Goal: Task Accomplishment & Management: Complete application form

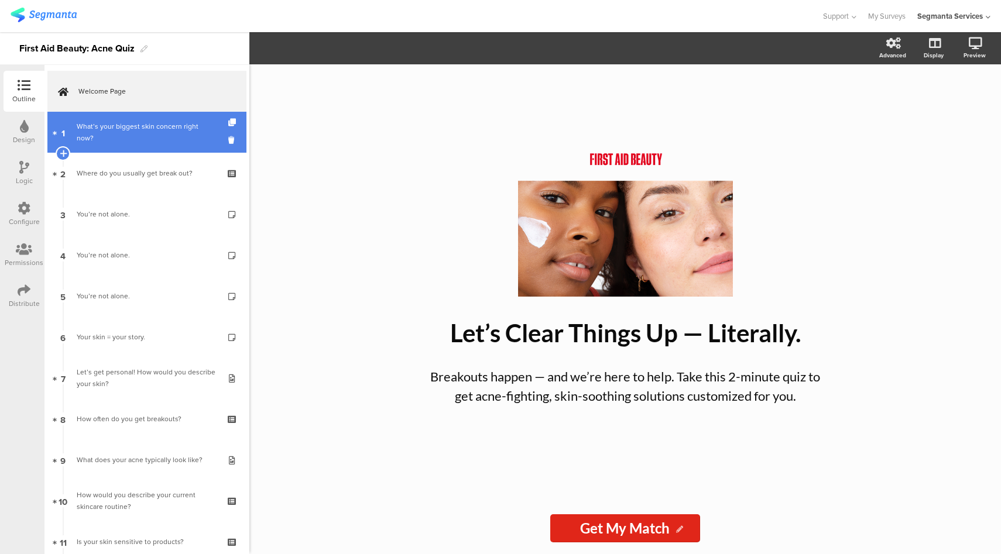
click at [134, 142] on div "What’s your biggest skin concern right now?" at bounding box center [147, 132] width 140 height 23
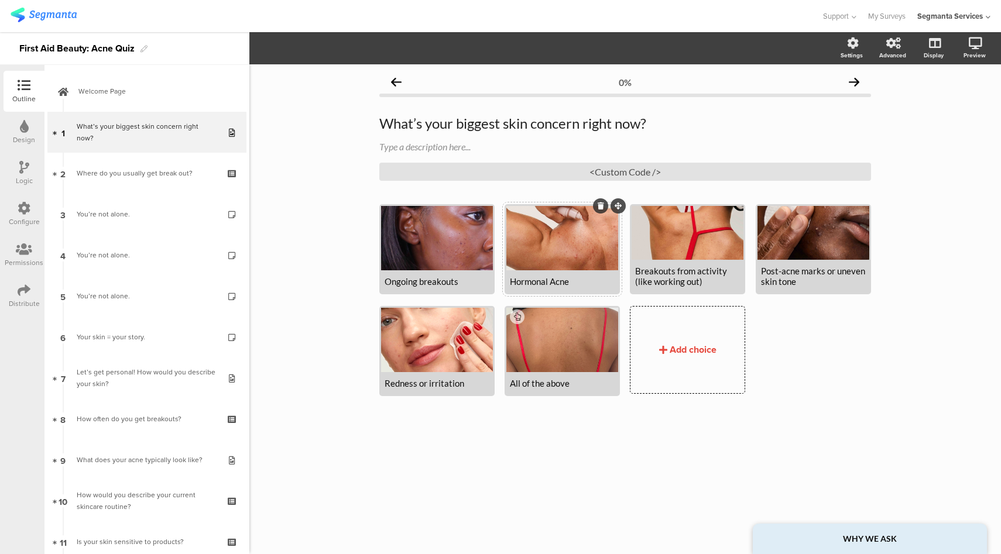
click at [574, 252] on div at bounding box center [562, 238] width 112 height 64
click at [366, 47] on span "Choice options" at bounding box center [345, 48] width 63 height 13
click at [290, 51] on icon "button" at bounding box center [289, 47] width 9 height 9
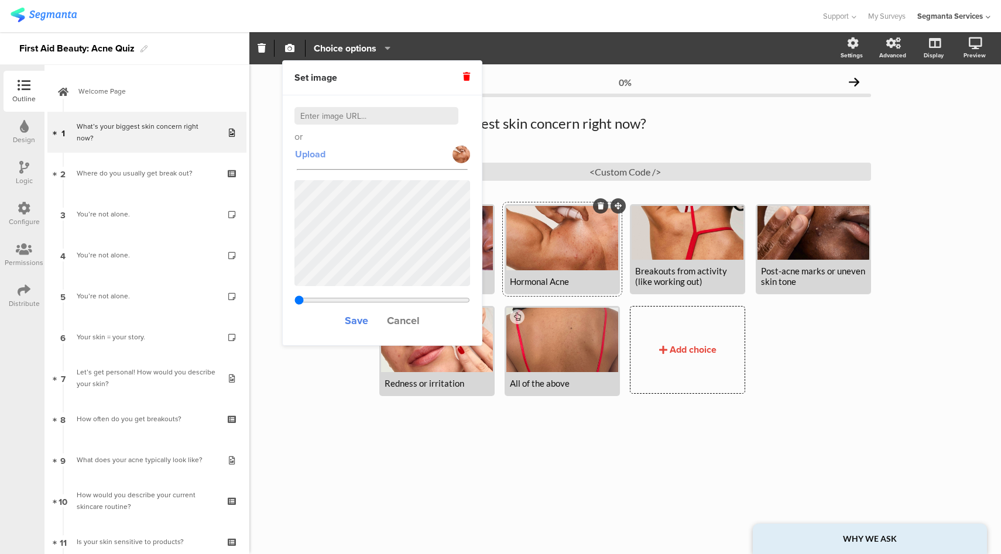
click at [312, 152] on span "Upload" at bounding box center [310, 154] width 30 height 13
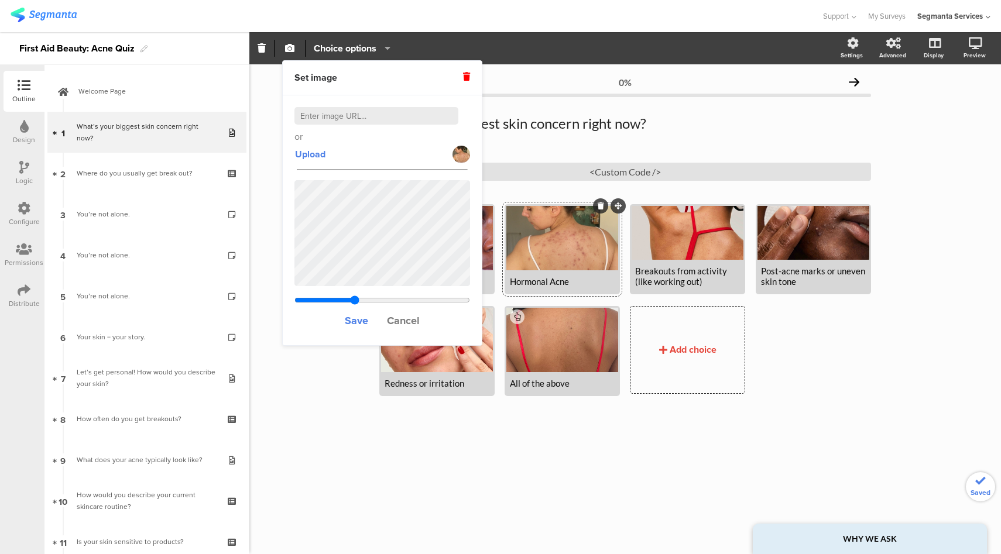
type input "0.512410256410256"
click at [361, 321] on span "Save" at bounding box center [356, 320] width 23 height 15
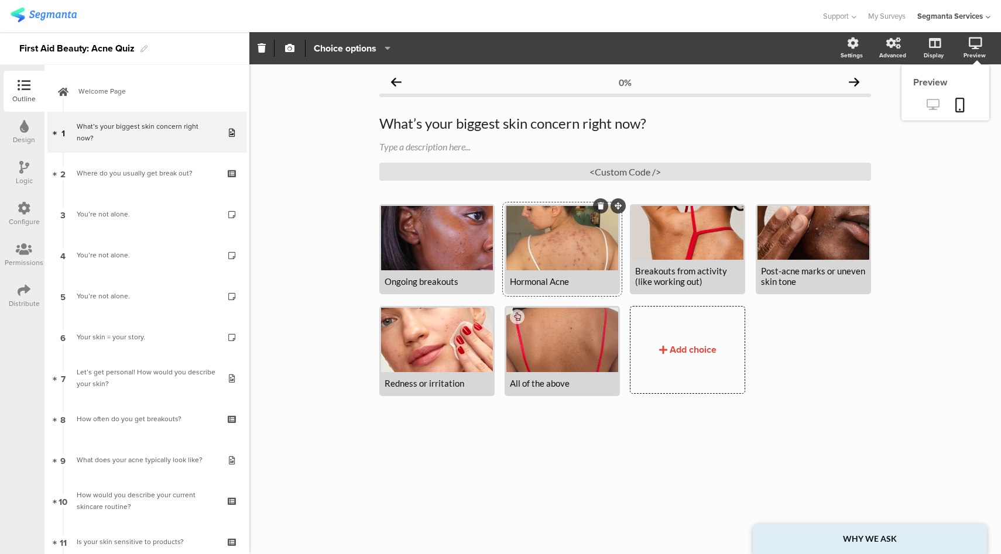
click at [936, 107] on icon at bounding box center [933, 104] width 12 height 11
click at [933, 105] on icon at bounding box center [933, 104] width 12 height 11
click at [553, 352] on div at bounding box center [562, 340] width 112 height 64
click at [351, 49] on span "Choice options" at bounding box center [345, 48] width 63 height 13
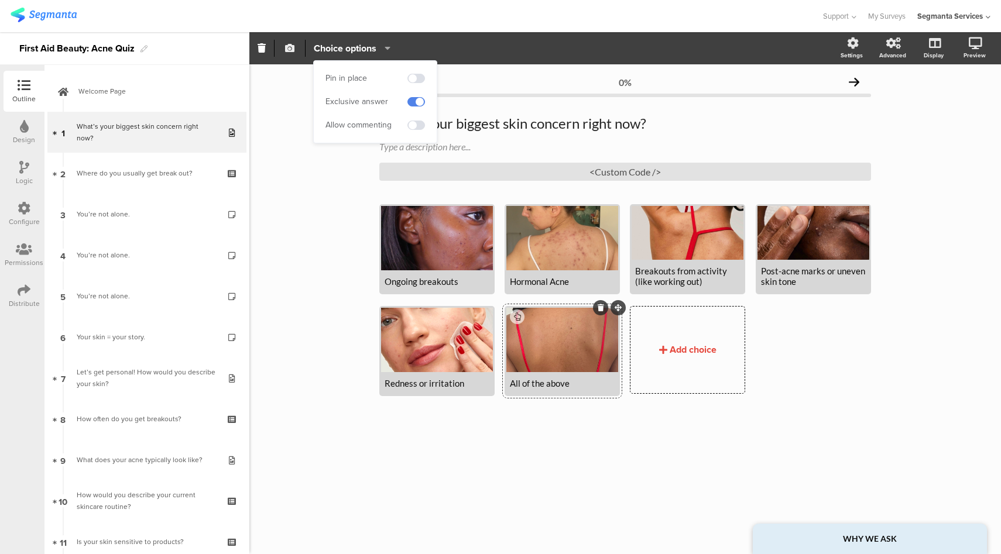
click at [288, 51] on icon "button" at bounding box center [289, 47] width 9 height 9
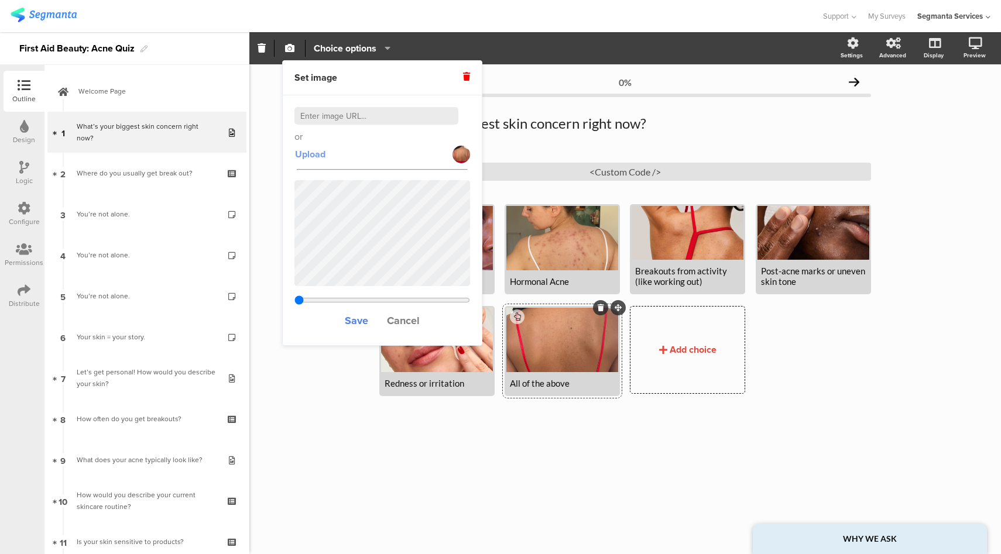
type input "0.198206349206349"
click at [308, 153] on span "Upload" at bounding box center [310, 154] width 30 height 13
click at [300, 159] on span "Upload" at bounding box center [310, 154] width 30 height 13
click at [321, 157] on span "Upload" at bounding box center [310, 154] width 30 height 13
click at [864, 350] on div "Ongoing breakouts Hormonal Acne" at bounding box center [630, 306] width 502 height 204
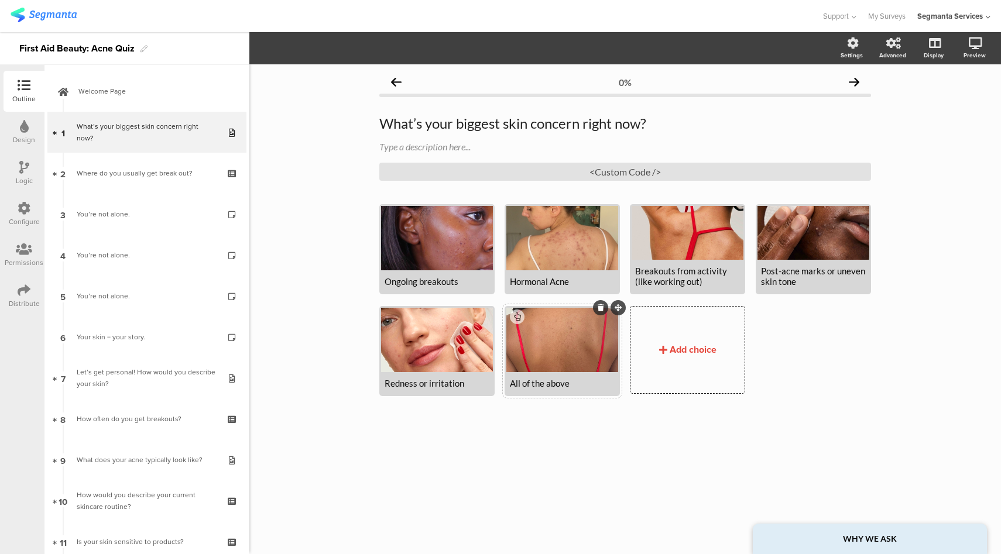
click at [580, 338] on div at bounding box center [562, 340] width 112 height 64
click at [343, 49] on span "Choice options" at bounding box center [345, 48] width 63 height 13
click at [289, 50] on icon "button" at bounding box center [289, 47] width 9 height 9
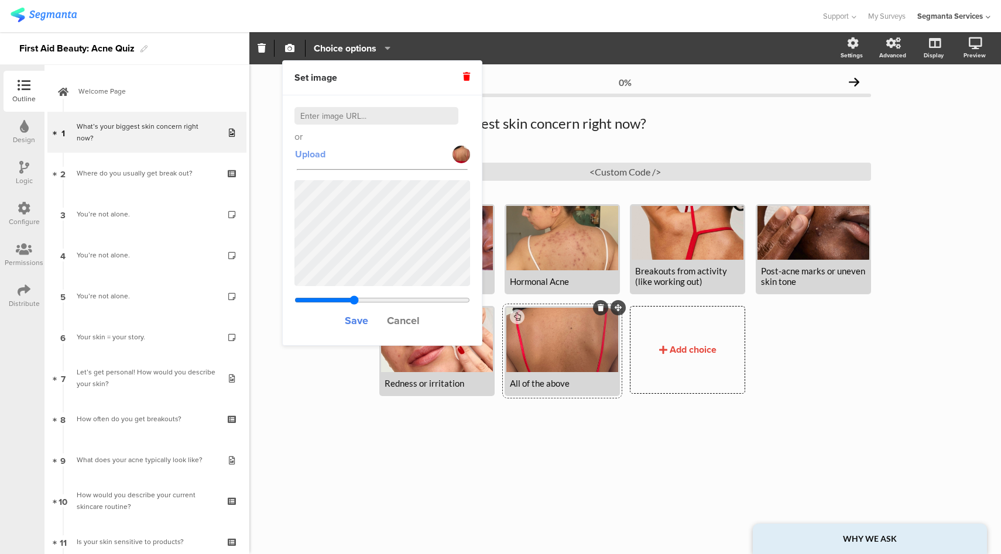
click at [302, 156] on span "Upload" at bounding box center [310, 154] width 30 height 13
click at [316, 156] on span "Upload" at bounding box center [310, 154] width 30 height 13
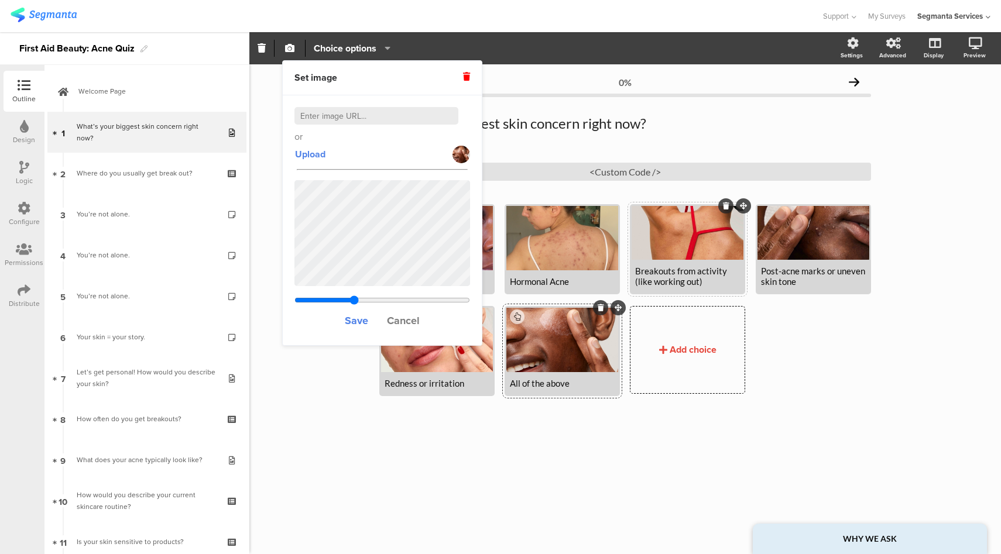
type input "0.267928571428571"
click at [401, 321] on span "Cancel" at bounding box center [403, 320] width 33 height 15
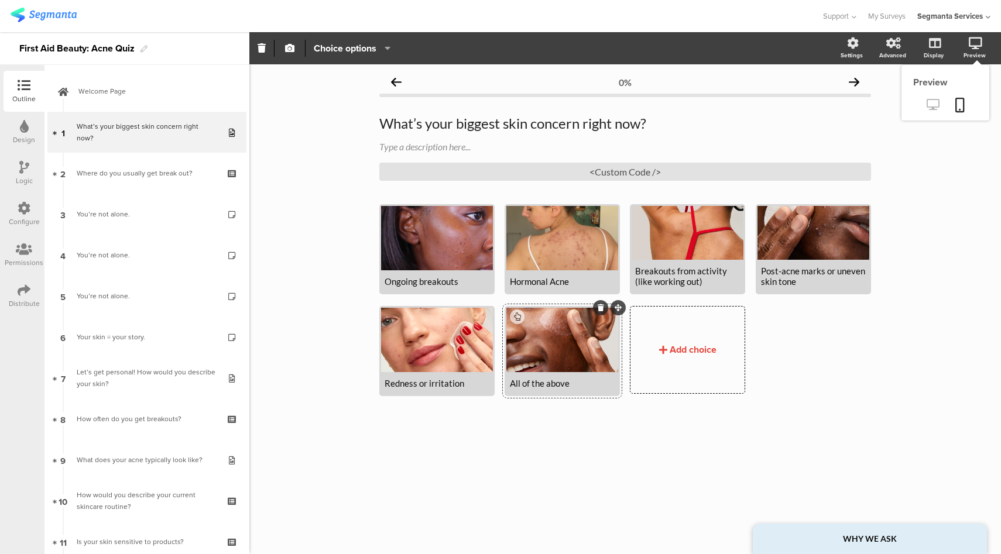
click at [927, 111] on link at bounding box center [933, 105] width 29 height 19
click at [434, 336] on div at bounding box center [437, 340] width 112 height 64
click at [381, 47] on icon "button" at bounding box center [385, 47] width 12 height 9
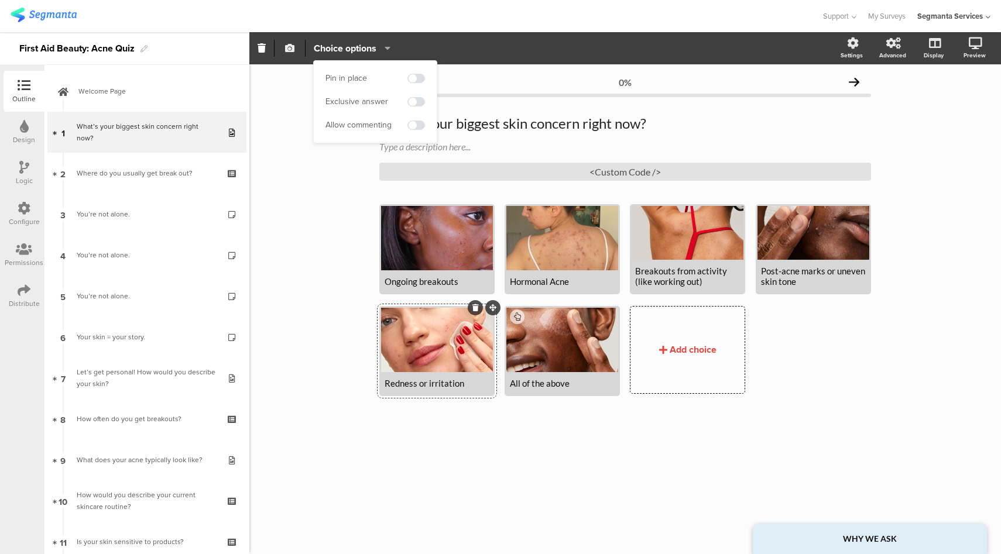
click at [289, 49] on icon "button" at bounding box center [289, 47] width 9 height 9
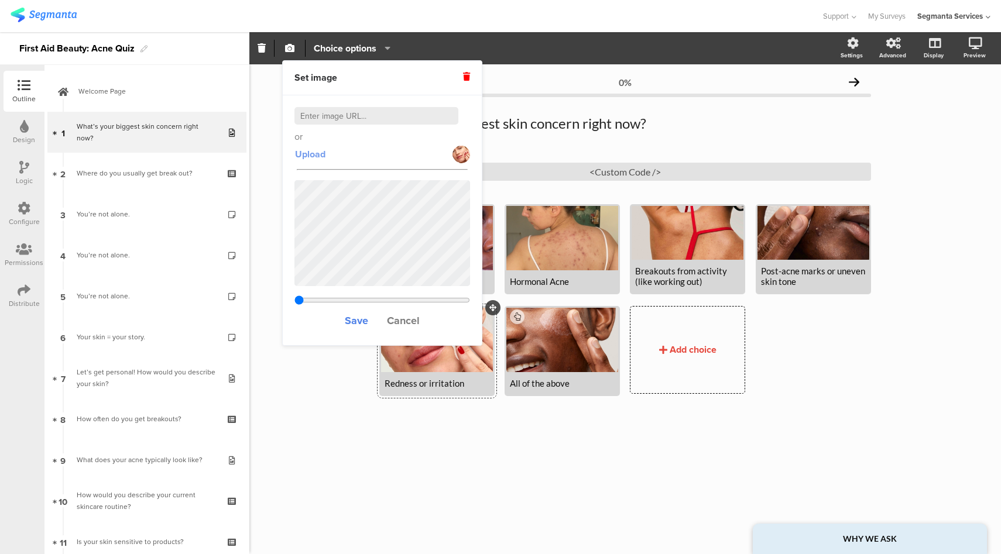
click at [316, 156] on span "Upload" at bounding box center [310, 154] width 30 height 13
type input "0.133964285714286"
click at [417, 316] on span "Cancel" at bounding box center [403, 320] width 33 height 15
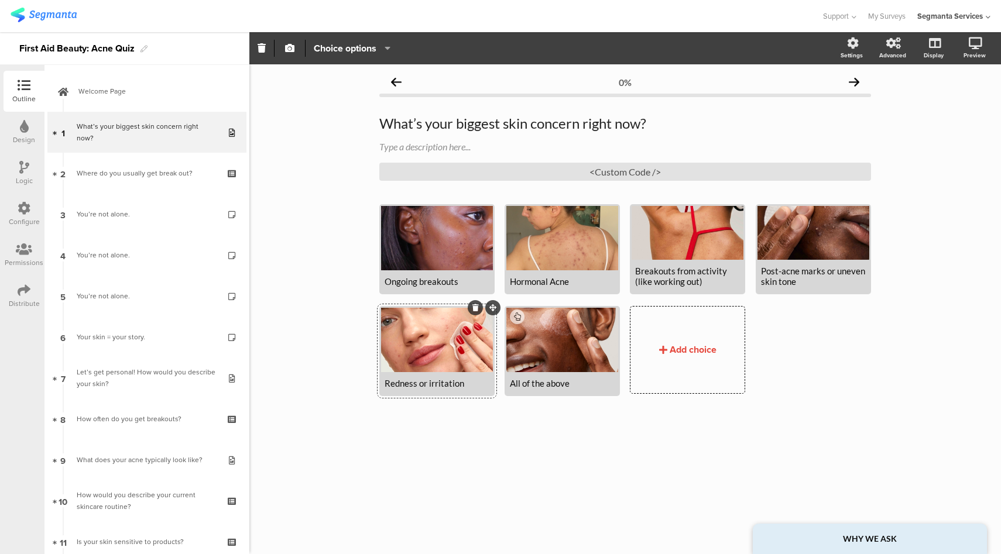
click at [451, 342] on div at bounding box center [437, 340] width 112 height 64
click at [287, 46] on icon "button" at bounding box center [289, 47] width 9 height 9
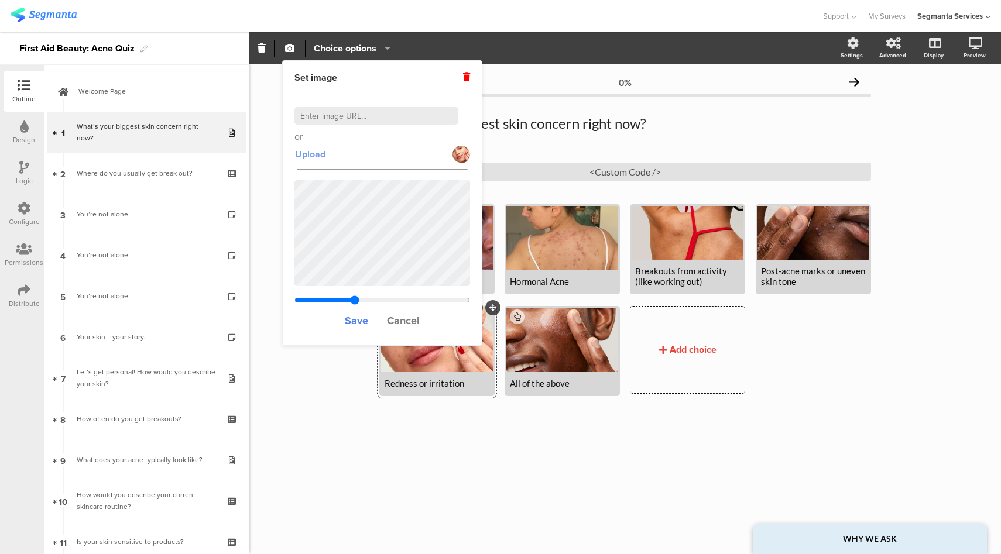
click at [316, 152] on span "Upload" at bounding box center [310, 154] width 30 height 13
click at [311, 157] on span "Upload" at bounding box center [310, 154] width 30 height 13
drag, startPoint x: 357, startPoint y: 299, endPoint x: 474, endPoint y: 311, distance: 117.2
type input "0.266964285714286"
click at [470, 305] on input "range" at bounding box center [383, 300] width 176 height 9
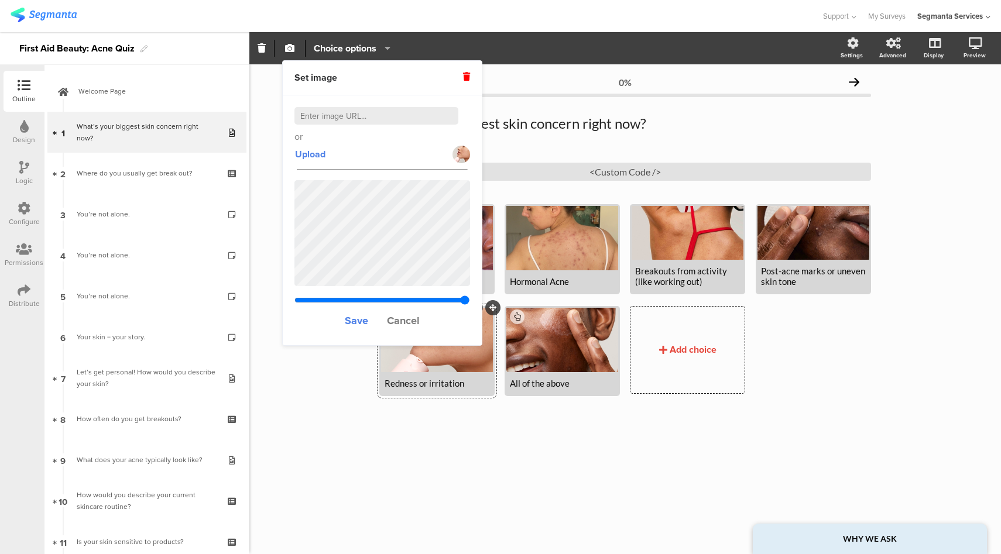
click at [444, 300] on div "Save Cancel" at bounding box center [383, 254] width 176 height 160
click at [365, 320] on span "Save" at bounding box center [356, 320] width 23 height 15
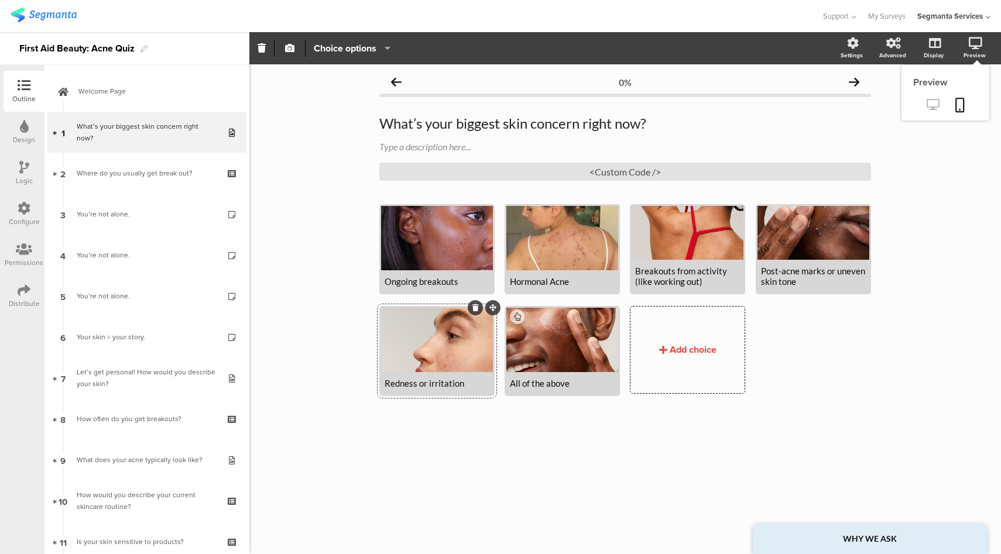
click at [930, 104] on icon at bounding box center [933, 104] width 12 height 11
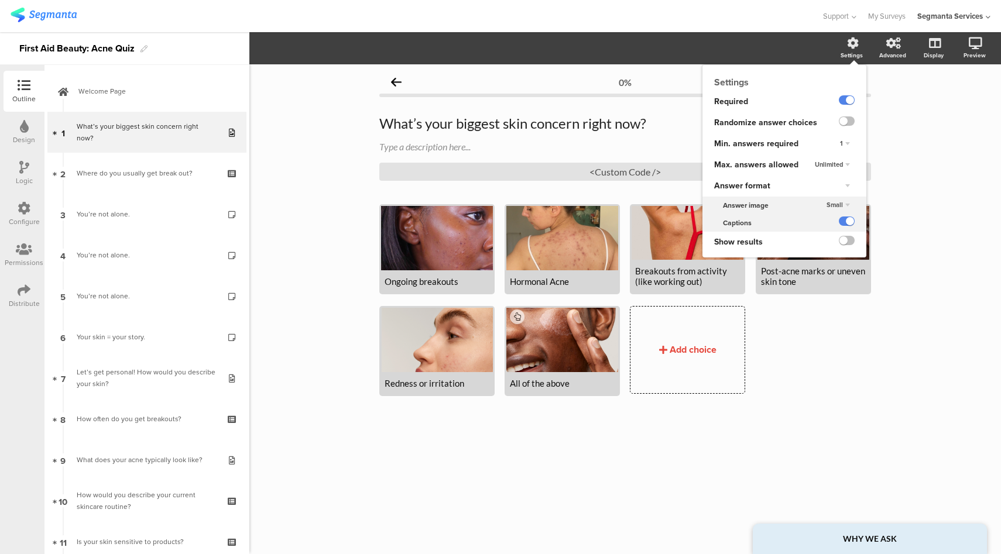
click at [846, 208] on div "Small" at bounding box center [838, 205] width 33 height 14
click at [827, 228] on div "Medium" at bounding box center [828, 229] width 69 height 12
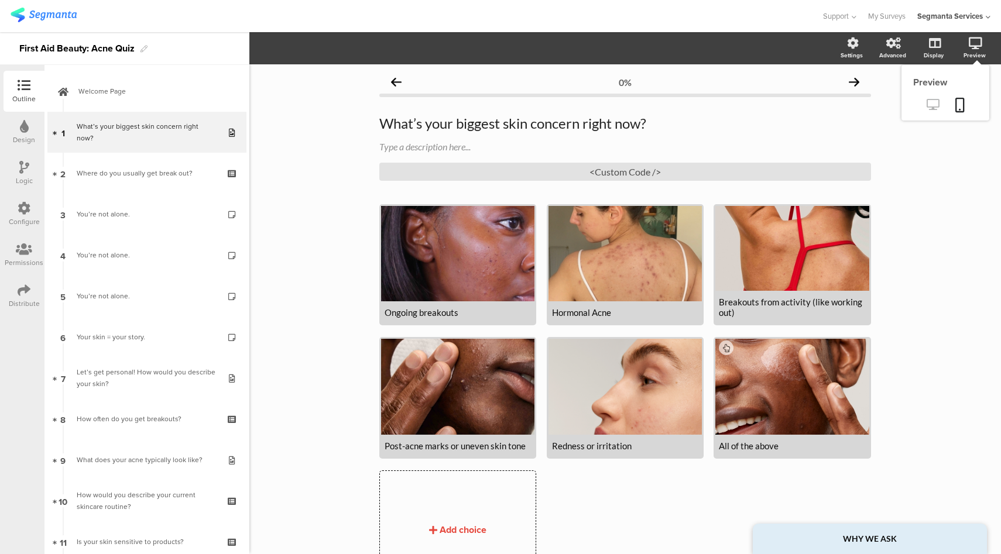
click at [927, 105] on icon at bounding box center [933, 104] width 12 height 11
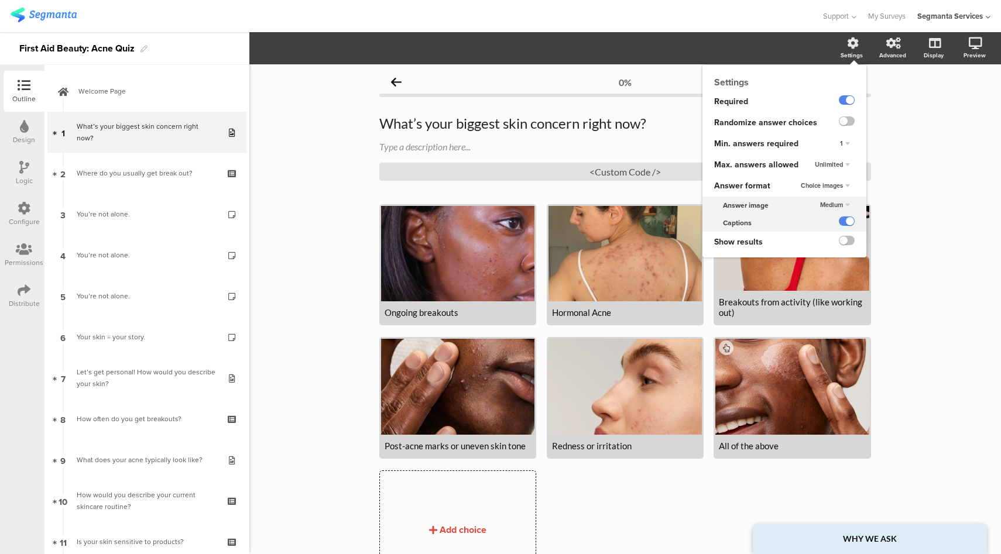
click at [831, 203] on span "Medium" at bounding box center [831, 204] width 23 height 9
click at [818, 218] on div "Small" at bounding box center [828, 216] width 69 height 12
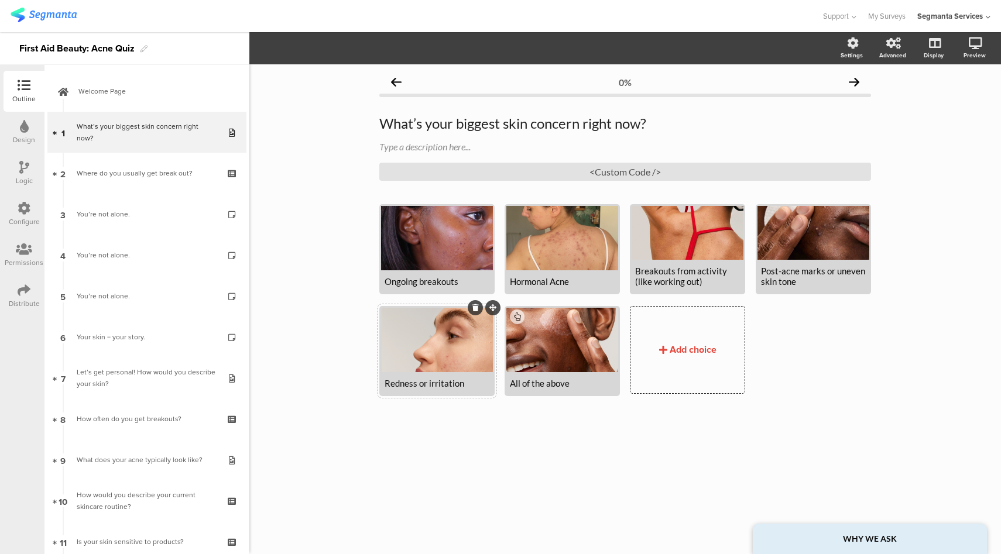
click at [406, 351] on div at bounding box center [437, 340] width 112 height 64
click at [451, 356] on div at bounding box center [437, 340] width 112 height 64
click at [350, 53] on span "Choice options" at bounding box center [345, 48] width 63 height 13
click at [288, 54] on button "button" at bounding box center [289, 48] width 15 height 25
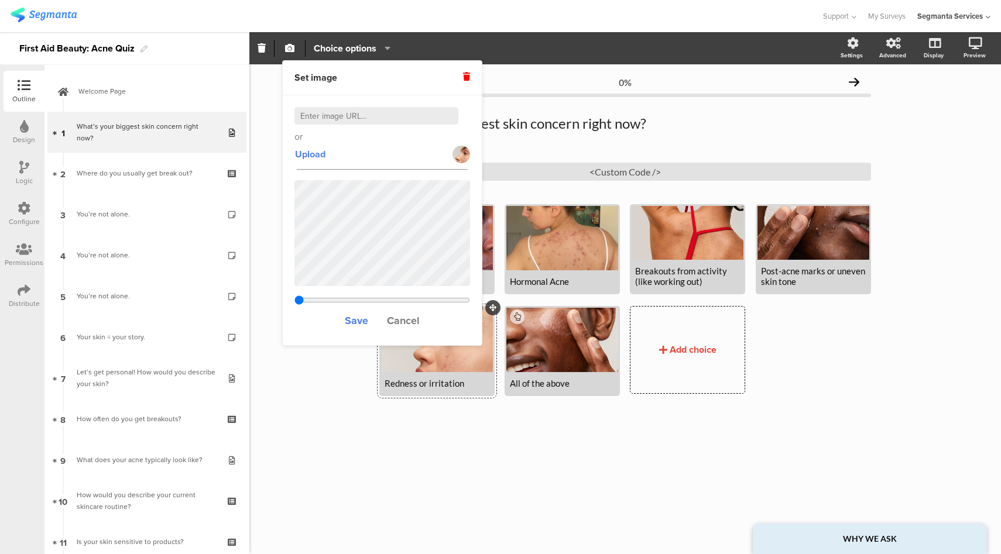
type input "1.00233005934111"
click at [402, 319] on span "Cancel" at bounding box center [403, 320] width 33 height 15
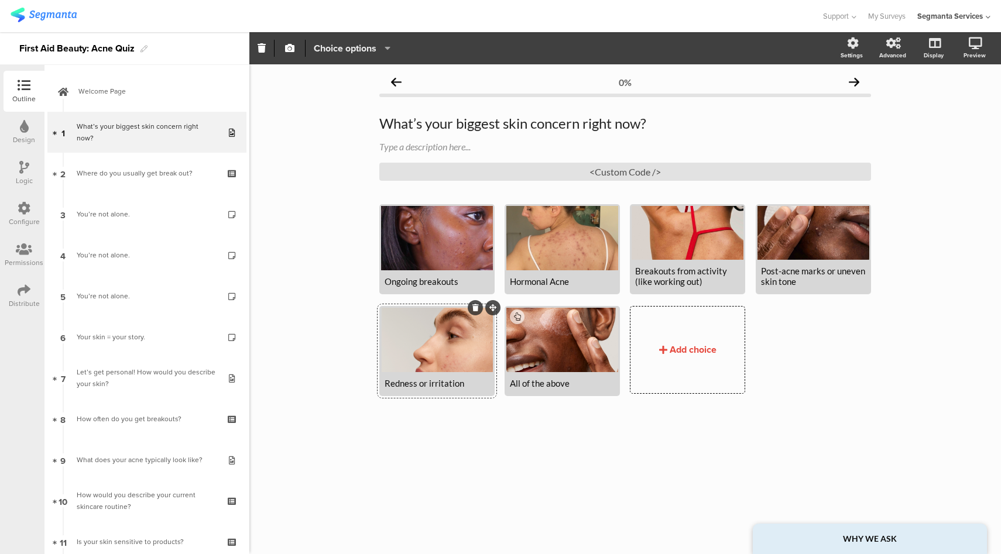
click at [370, 55] on span "Choice options" at bounding box center [345, 48] width 63 height 13
click at [287, 50] on icon "button" at bounding box center [289, 47] width 9 height 9
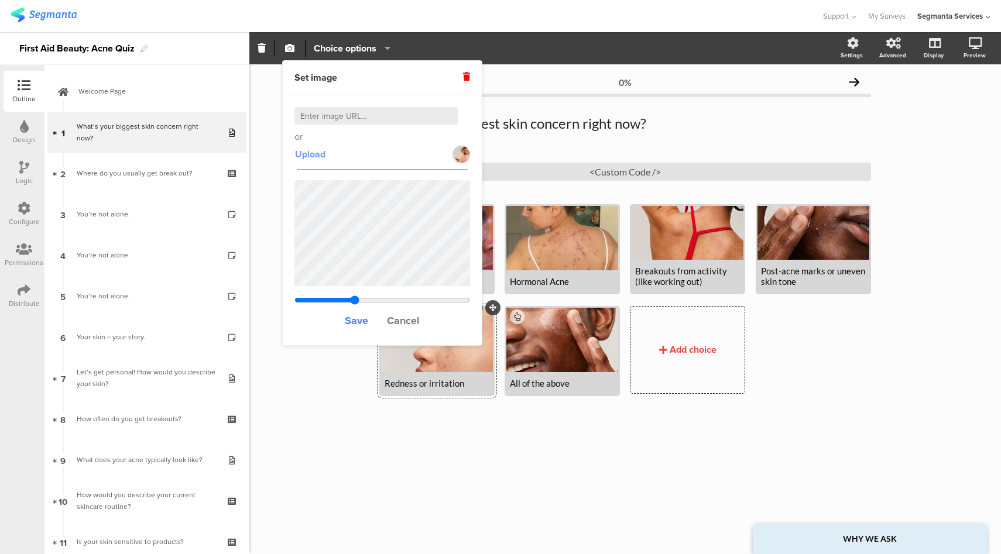
click at [313, 156] on span "Upload" at bounding box center [310, 154] width 30 height 13
type input "0.505525252525253"
click at [356, 326] on span "Save" at bounding box center [356, 320] width 23 height 15
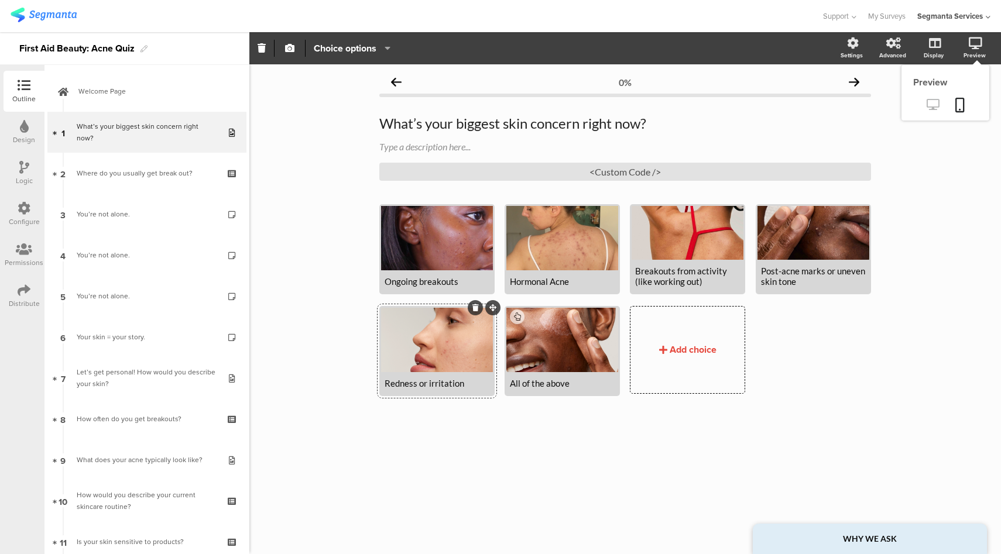
click at [931, 102] on icon at bounding box center [933, 104] width 12 height 11
click at [447, 336] on div at bounding box center [437, 340] width 112 height 64
click at [356, 50] on span "Choice options" at bounding box center [345, 48] width 63 height 13
click at [287, 48] on icon "button" at bounding box center [289, 47] width 9 height 9
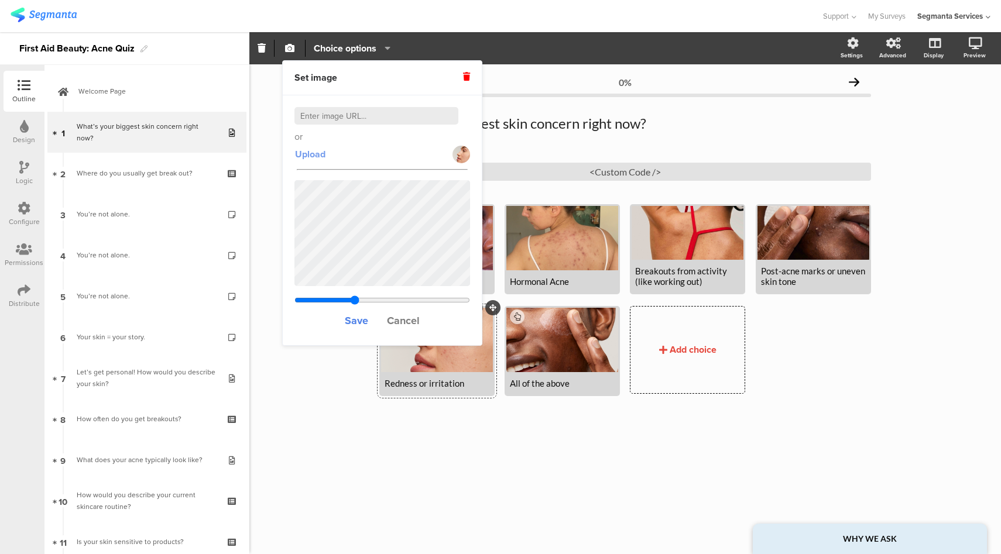
click at [315, 154] on span "Upload" at bounding box center [310, 154] width 30 height 13
click at [323, 156] on span "Upload" at bounding box center [310, 154] width 30 height 13
click at [309, 157] on span "Upload" at bounding box center [310, 154] width 30 height 13
type input "0.390439739413681"
click at [358, 322] on span "Save" at bounding box center [356, 320] width 23 height 15
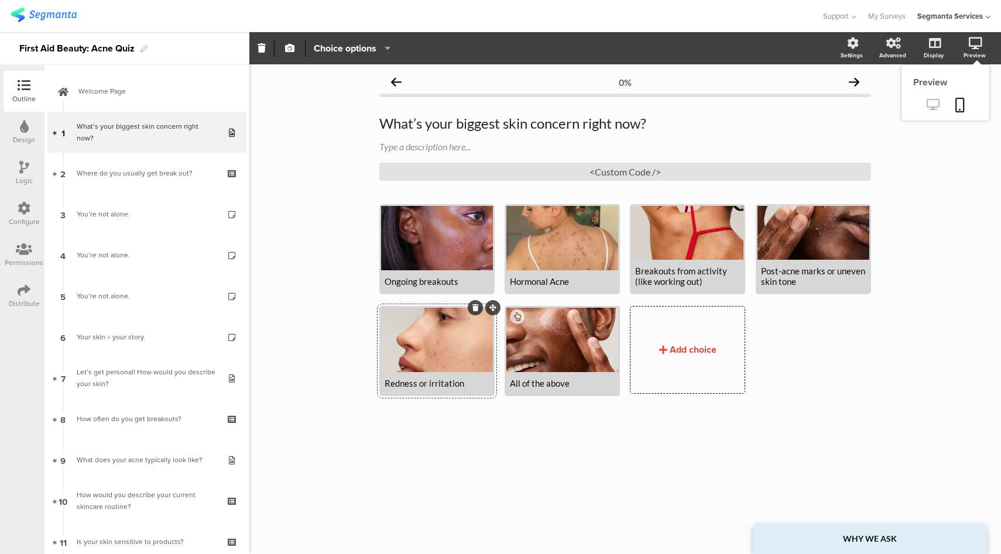
click at [932, 105] on icon at bounding box center [933, 104] width 12 height 11
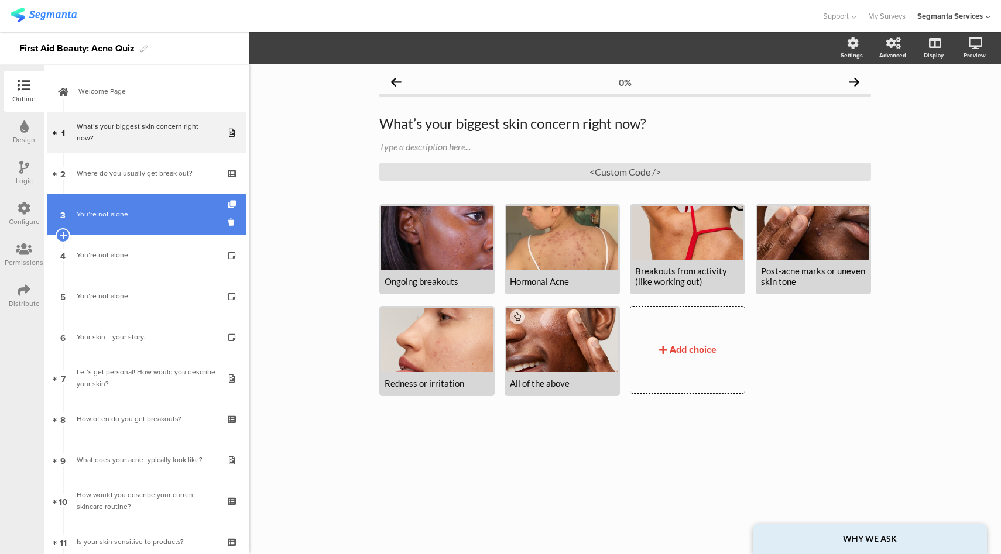
click at [160, 224] on link "3 You’re not alone." at bounding box center [146, 214] width 199 height 41
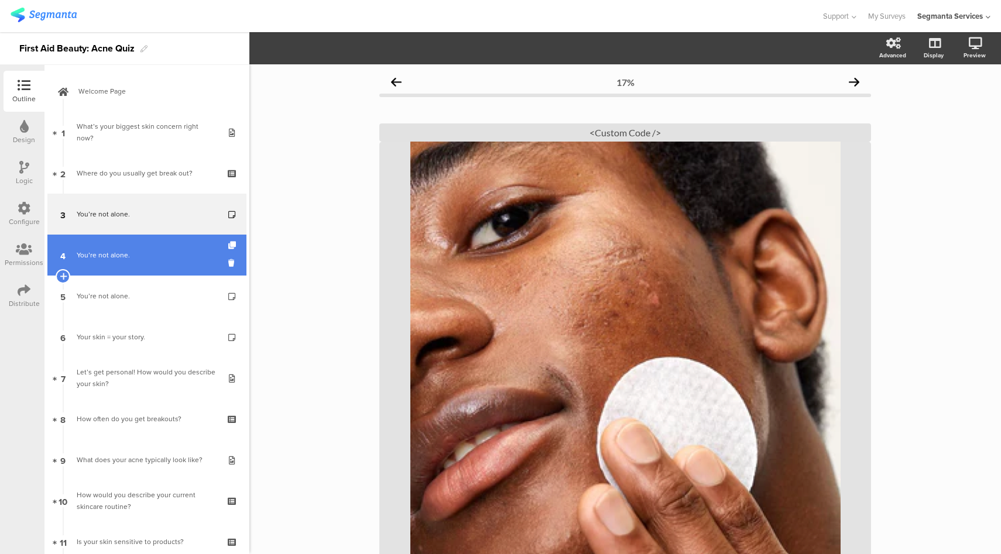
click at [147, 261] on link "4 You’re not alone." at bounding box center [146, 255] width 199 height 41
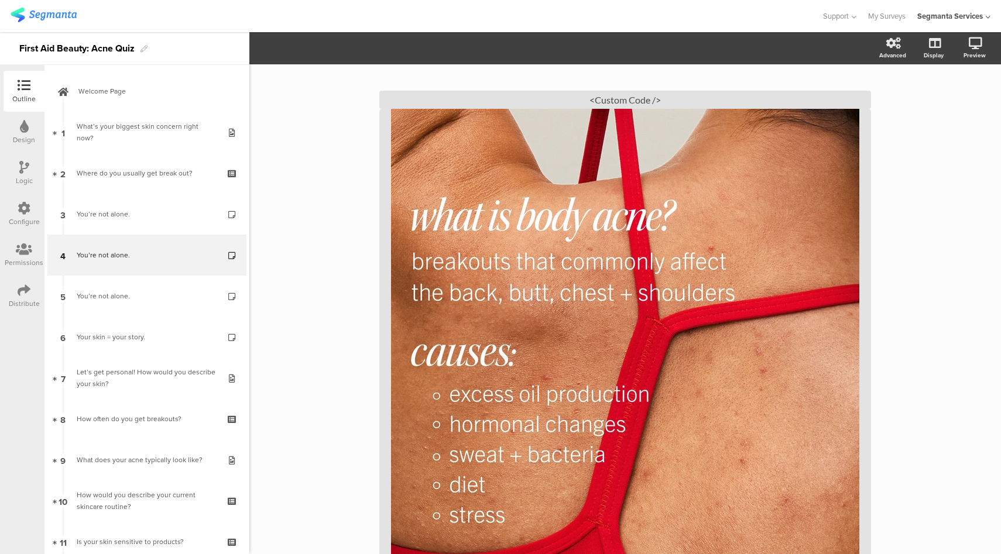
scroll to position [81, 0]
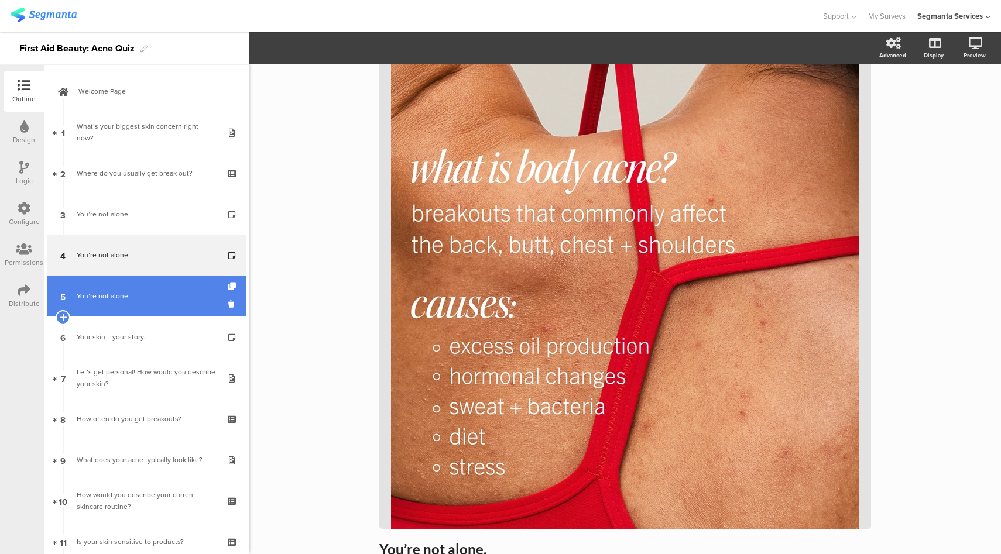
click at [125, 292] on div "You’re not alone." at bounding box center [147, 296] width 140 height 12
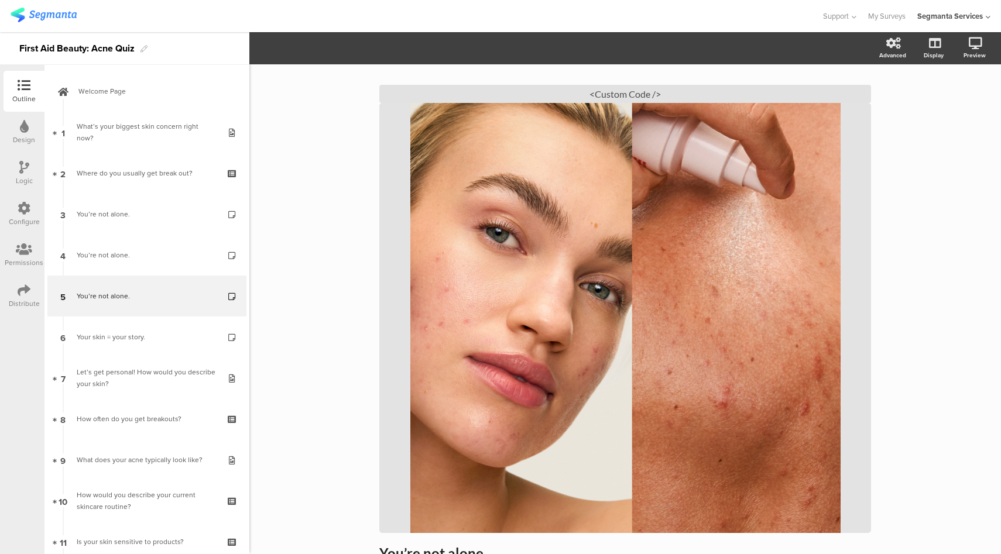
scroll to position [149, 0]
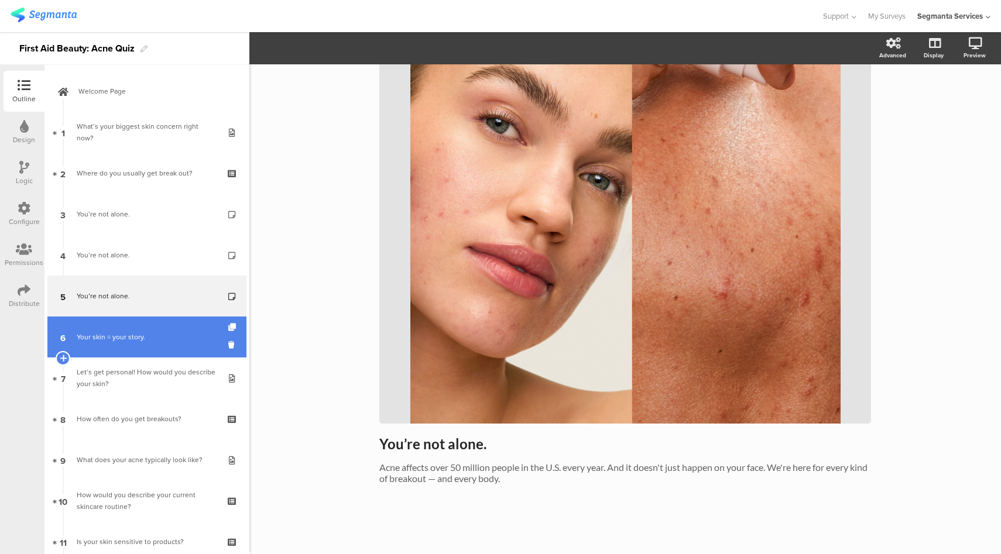
click at [125, 330] on link "6 Your skin = your story." at bounding box center [146, 337] width 199 height 41
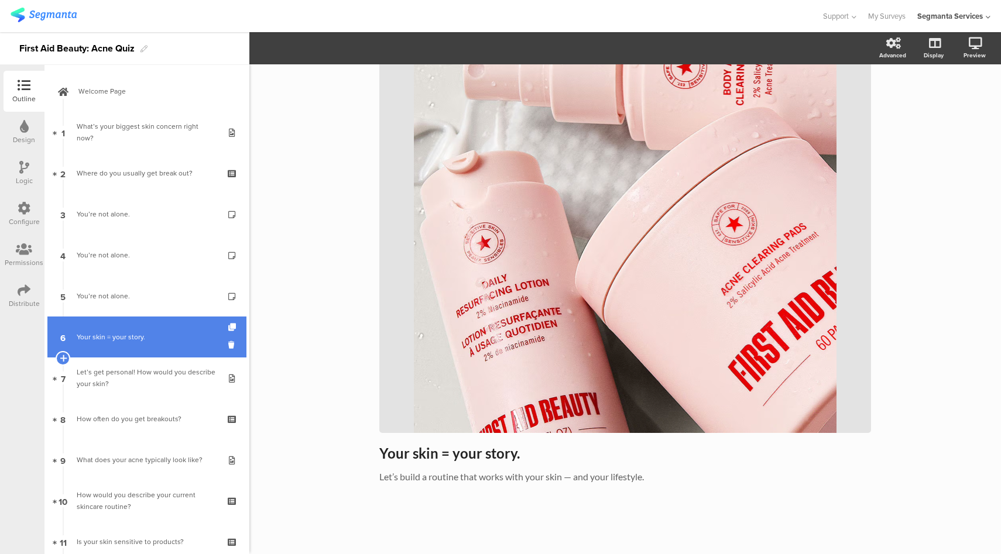
scroll to position [131, 0]
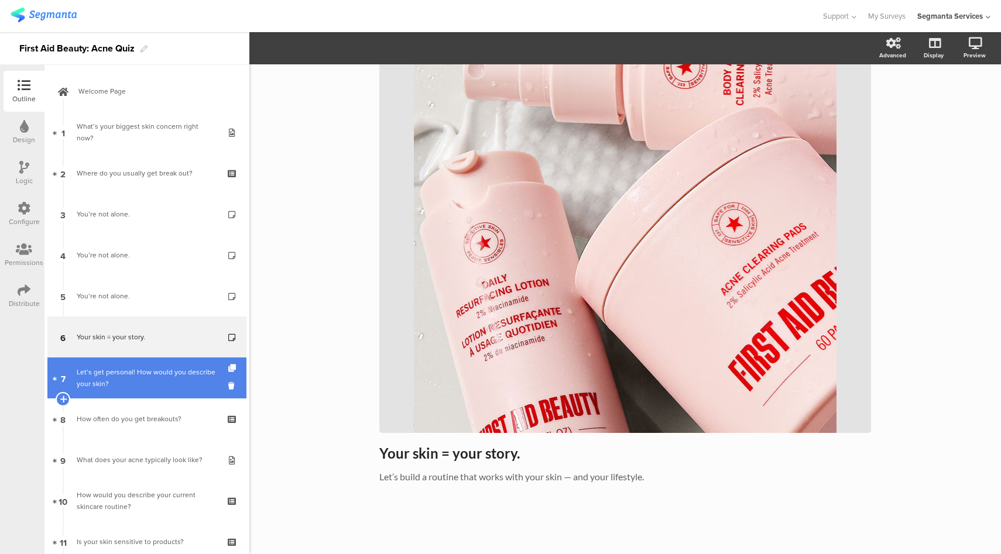
click at [132, 368] on div "Let’s get personal! How would you describe your skin?" at bounding box center [147, 378] width 140 height 23
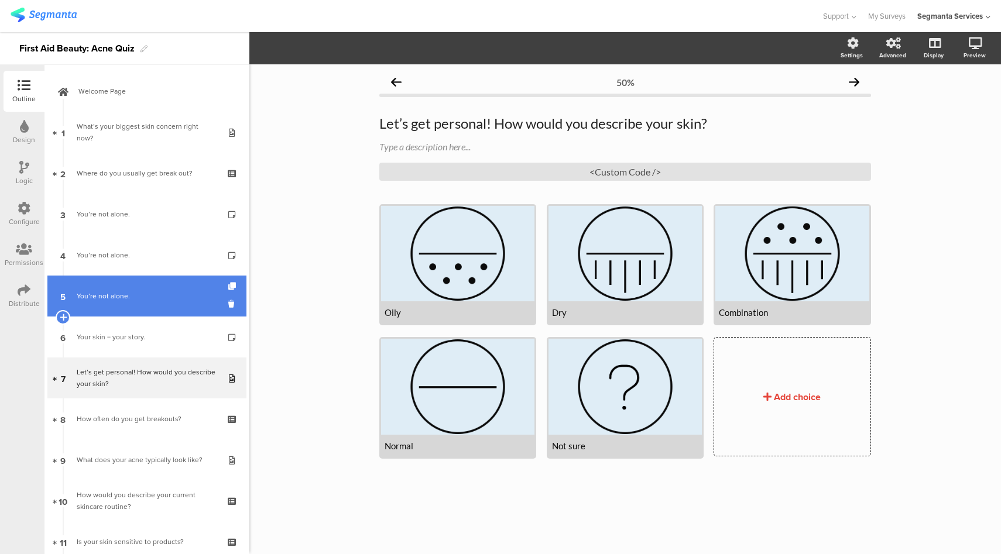
click at [161, 284] on link "5 You’re not alone." at bounding box center [146, 296] width 199 height 41
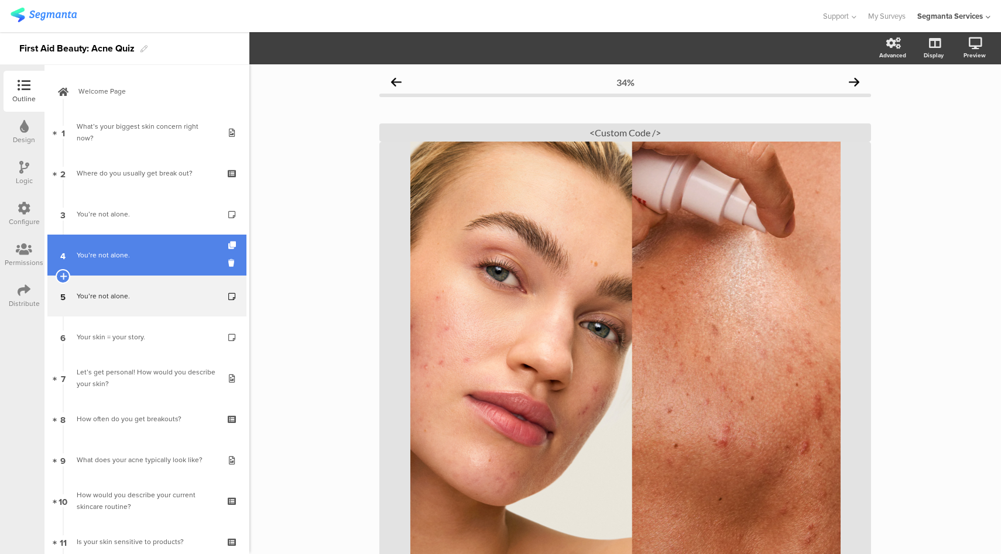
click at [107, 255] on div "You’re not alone." at bounding box center [147, 255] width 140 height 12
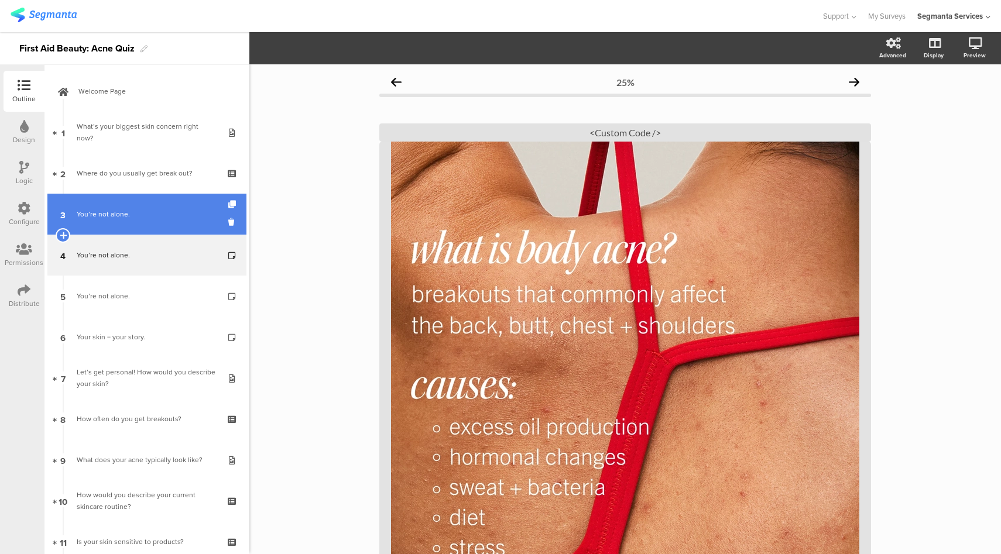
click at [133, 215] on div "You’re not alone." at bounding box center [147, 214] width 140 height 12
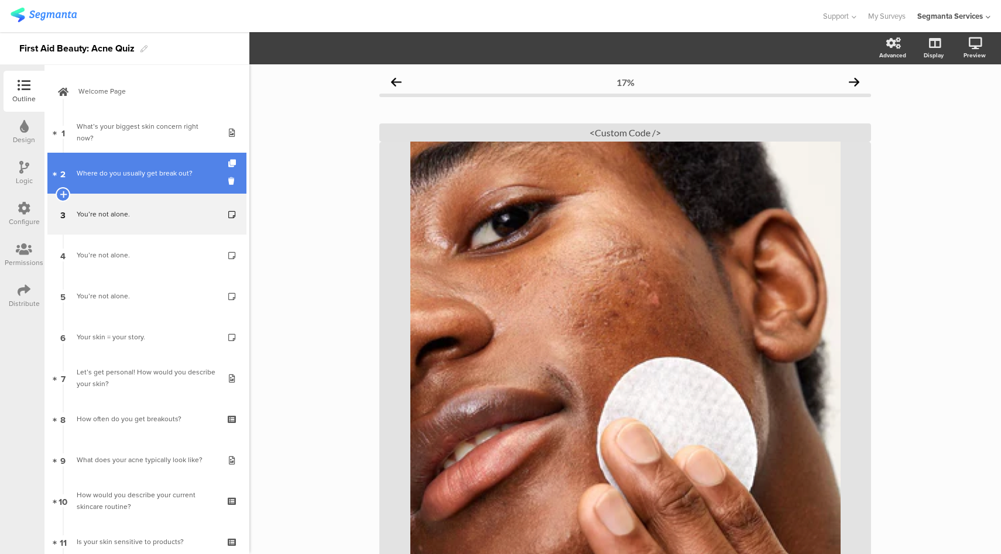
click at [157, 174] on div "Where do you usually get break out?" at bounding box center [147, 173] width 140 height 12
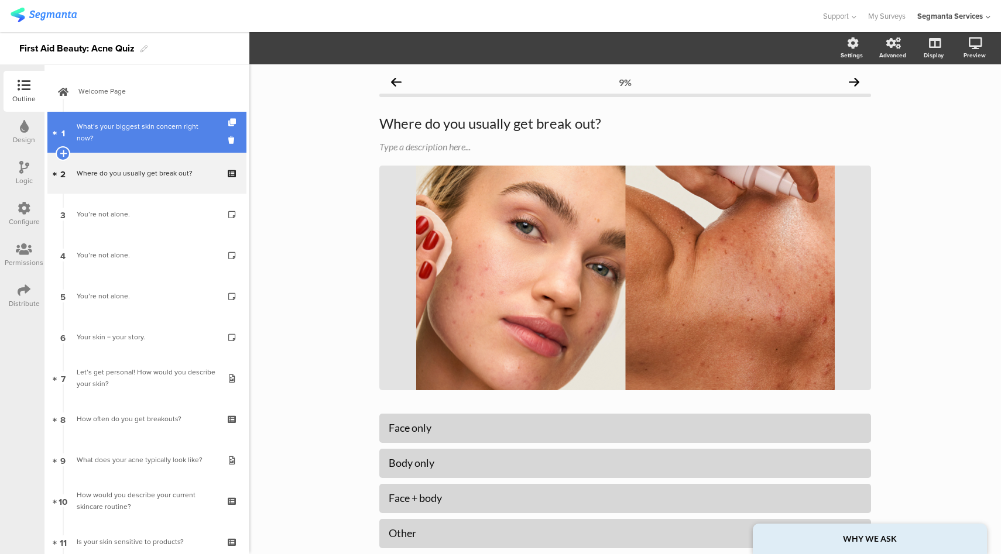
click at [180, 138] on div "What’s your biggest skin concern right now?" at bounding box center [147, 132] width 140 height 23
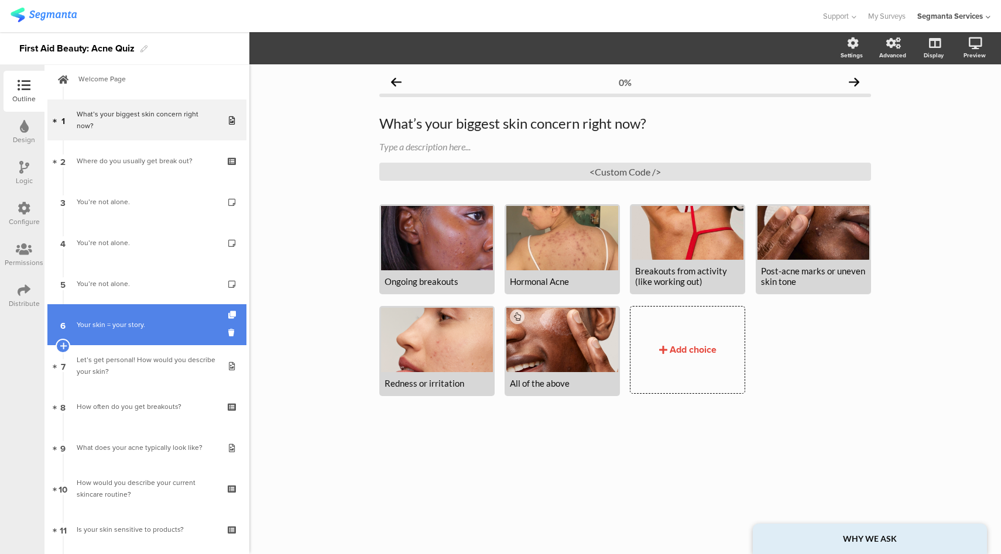
scroll to position [173, 0]
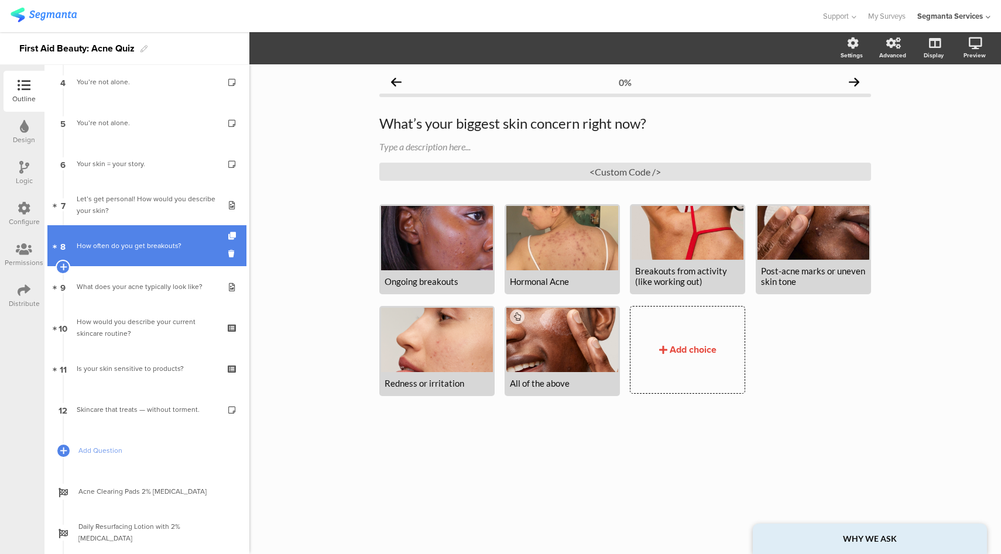
click at [166, 255] on link "8 How often do you get breakouts?" at bounding box center [146, 245] width 199 height 41
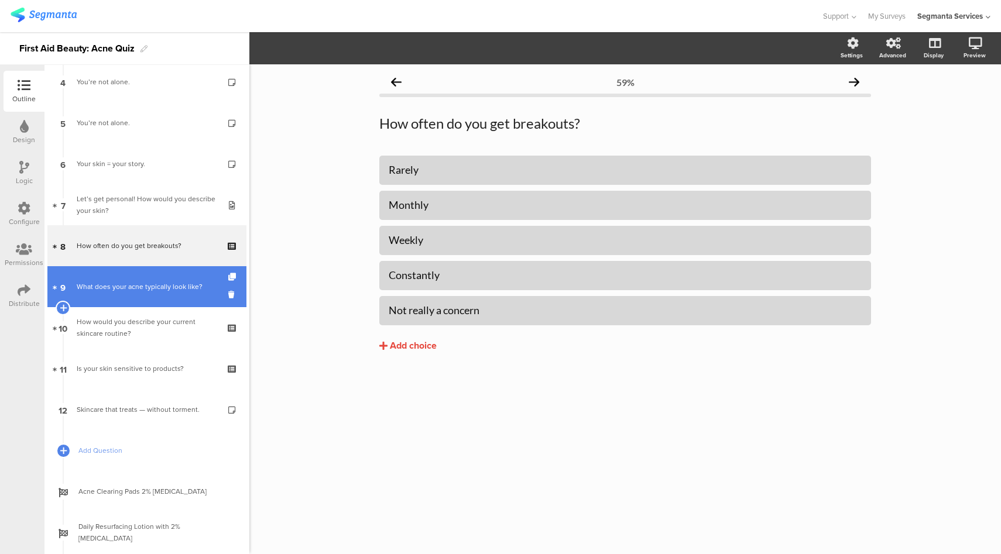
click at [159, 280] on link "9 What does your acne typically look like?" at bounding box center [146, 286] width 199 height 41
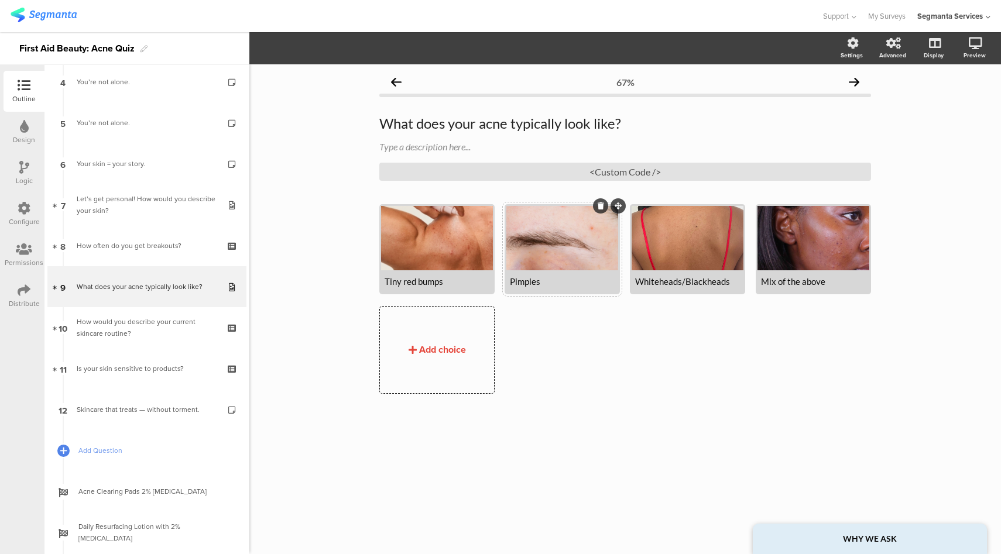
click at [583, 241] on div at bounding box center [562, 238] width 112 height 64
click at [932, 102] on icon at bounding box center [933, 104] width 12 height 11
click at [591, 233] on div at bounding box center [562, 238] width 112 height 64
click at [296, 49] on span "button" at bounding box center [290, 48] width 14 height 10
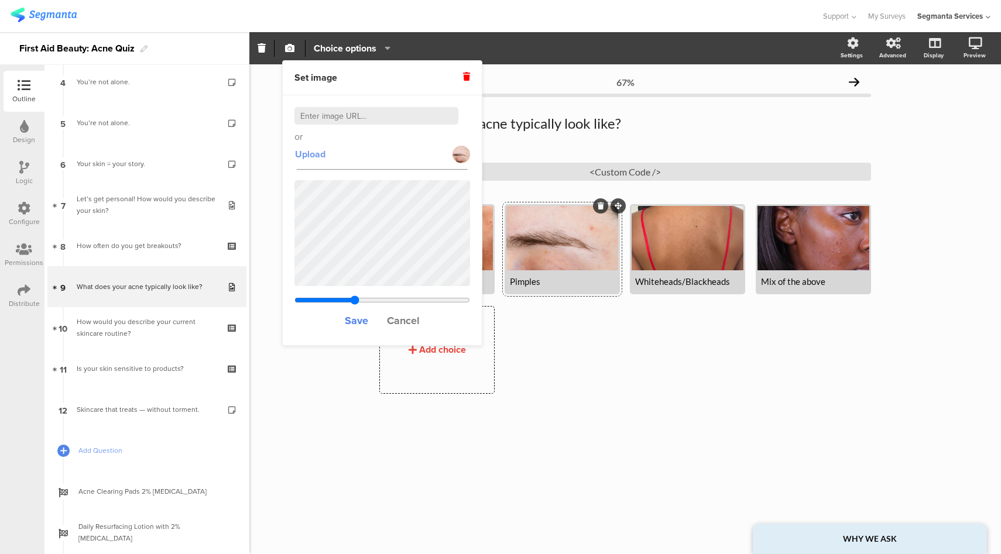
click at [315, 156] on span "Upload" at bounding box center [310, 154] width 30 height 13
type input "0.390439739413681"
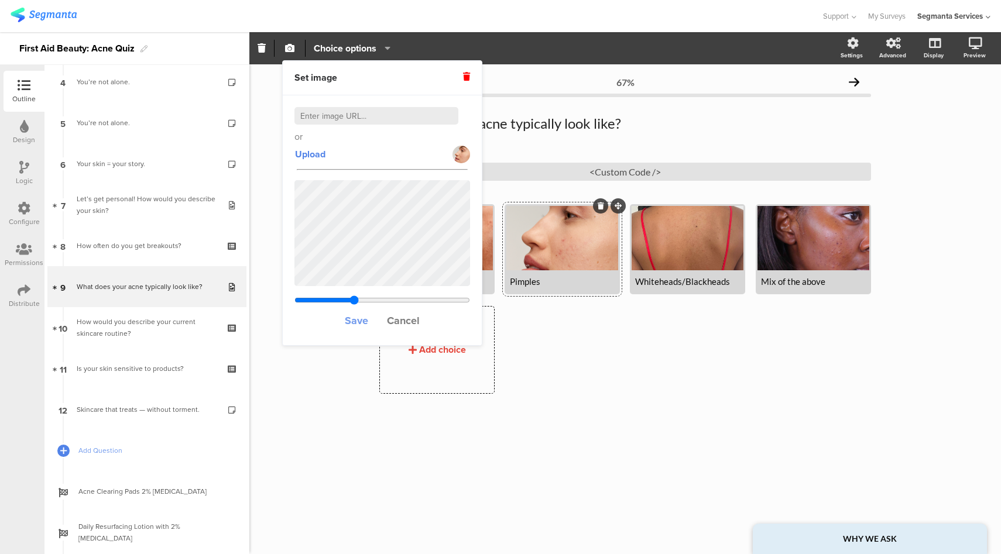
click at [364, 323] on span "Save" at bounding box center [356, 320] width 23 height 15
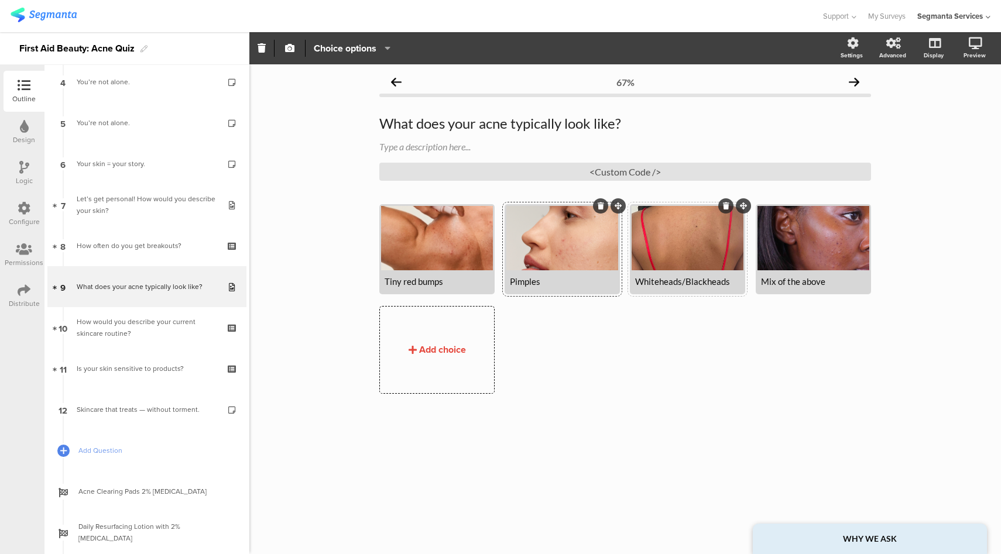
click at [678, 247] on div at bounding box center [688, 238] width 112 height 64
click at [286, 52] on icon "button" at bounding box center [289, 47] width 9 height 9
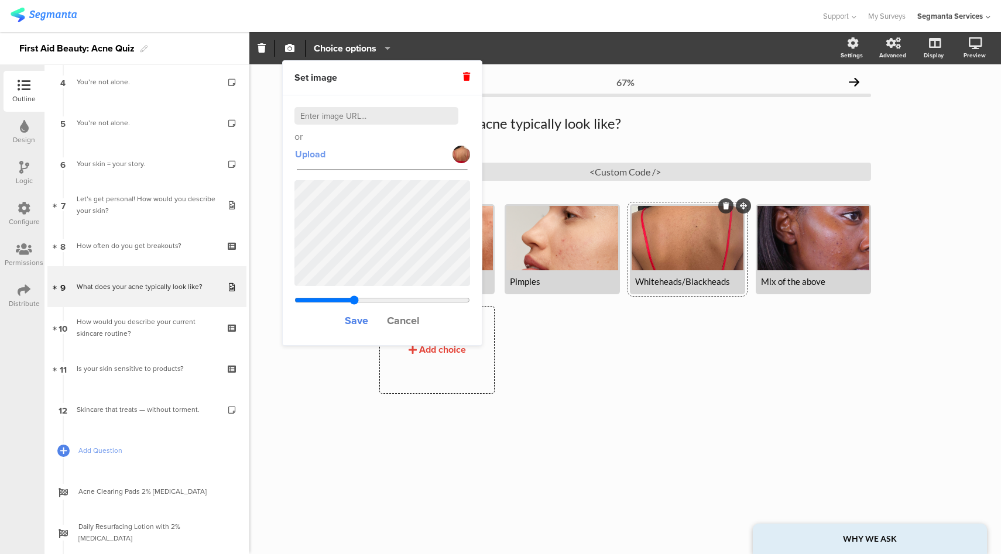
click at [319, 153] on span "Upload" at bounding box center [310, 154] width 30 height 13
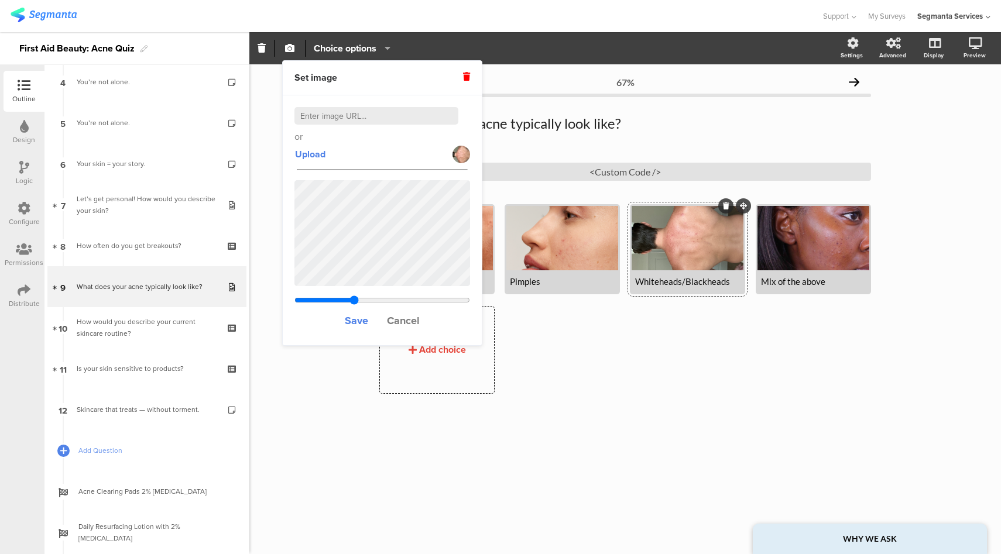
type input "0.194150259067358"
click at [408, 314] on span "Cancel" at bounding box center [403, 320] width 33 height 15
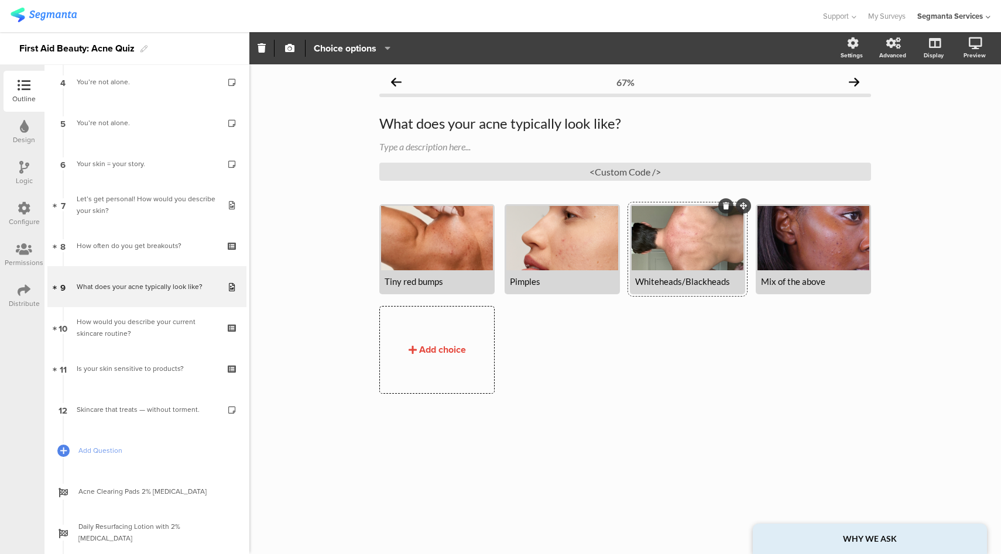
click at [697, 254] on div at bounding box center [688, 238] width 112 height 64
click at [286, 47] on icon "button" at bounding box center [289, 47] width 9 height 9
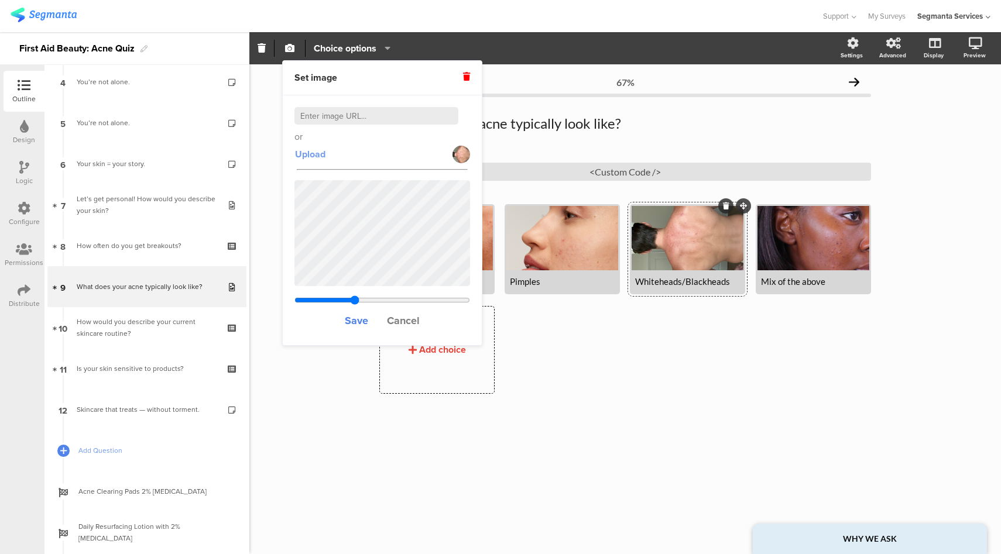
click at [319, 159] on span "Upload" at bounding box center [310, 154] width 30 height 13
type input "0.443565731166913"
click at [365, 320] on span "Save" at bounding box center [356, 320] width 23 height 15
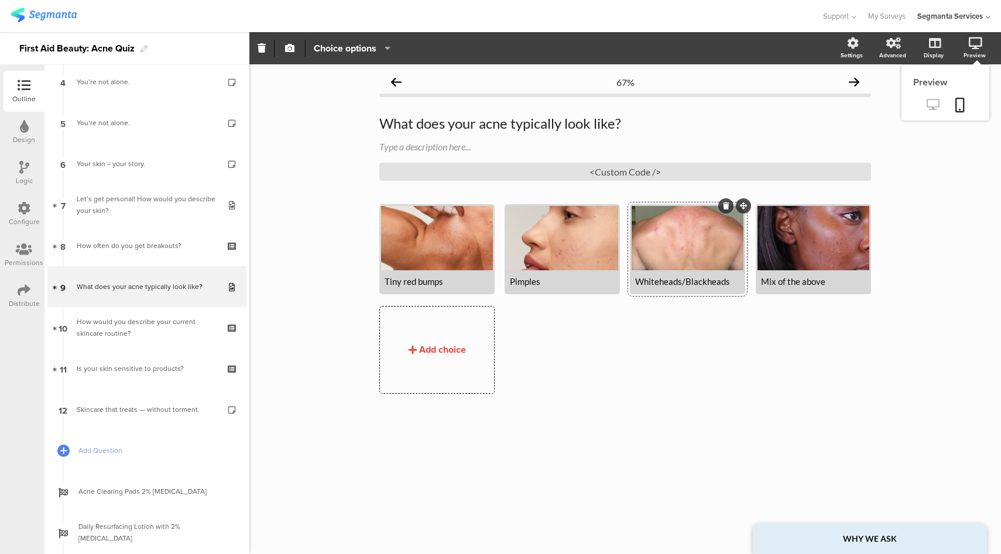
click at [936, 105] on icon at bounding box center [933, 104] width 12 height 11
click at [706, 239] on div at bounding box center [688, 238] width 112 height 64
click at [294, 50] on icon "button" at bounding box center [289, 47] width 9 height 9
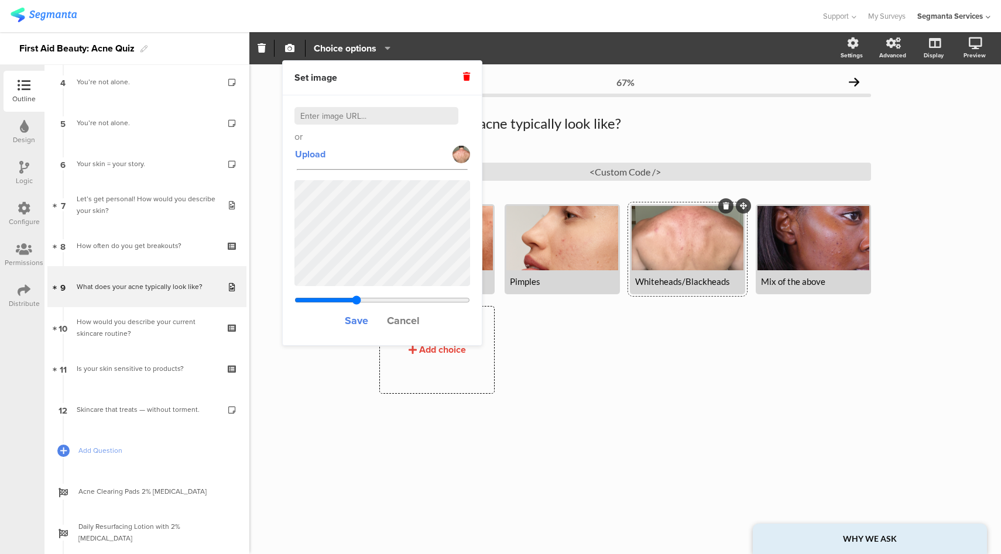
type input "0.450565731166913"
click at [356, 303] on input "range" at bounding box center [383, 300] width 176 height 9
click at [364, 318] on span "Save" at bounding box center [356, 320] width 23 height 15
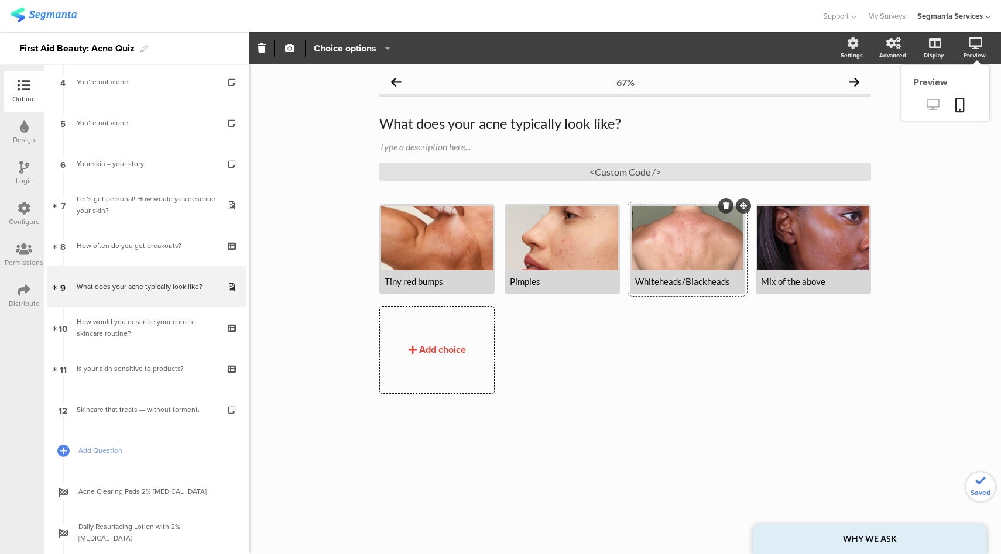
click at [928, 110] on icon at bounding box center [933, 104] width 12 height 11
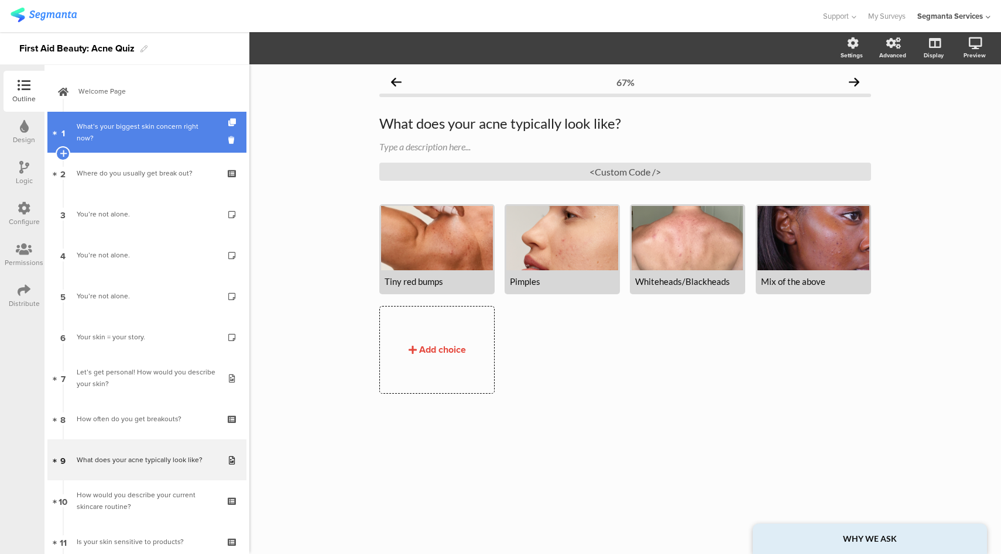
click at [153, 135] on div "What’s your biggest skin concern right now?" at bounding box center [147, 132] width 140 height 23
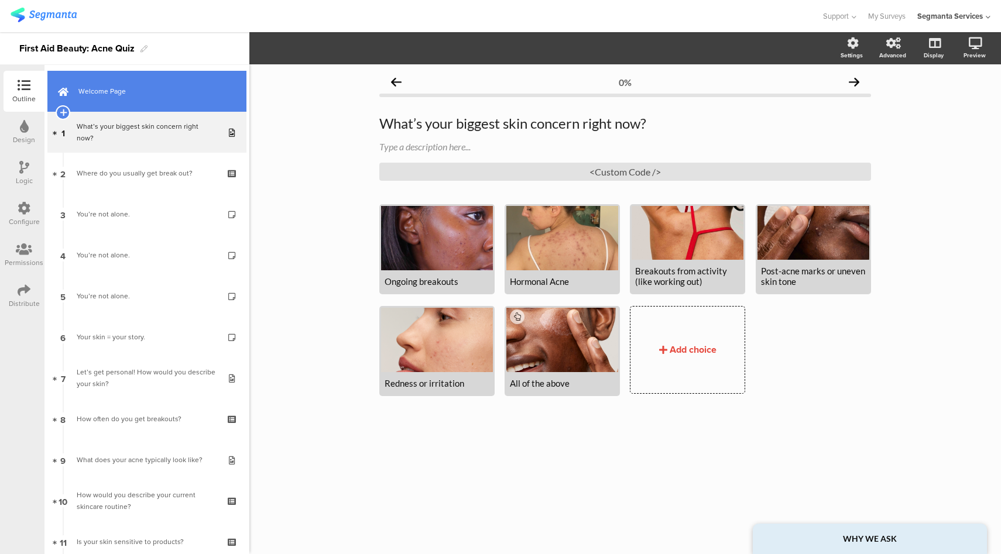
click at [159, 78] on link "Welcome Page" at bounding box center [146, 91] width 199 height 41
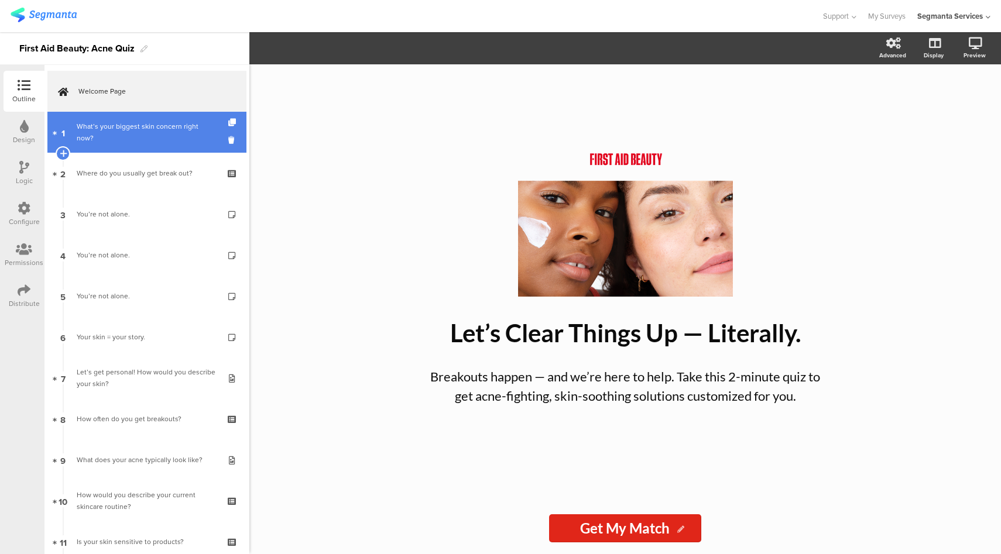
click at [152, 146] on link "1 What’s your biggest skin concern right now?" at bounding box center [146, 132] width 199 height 41
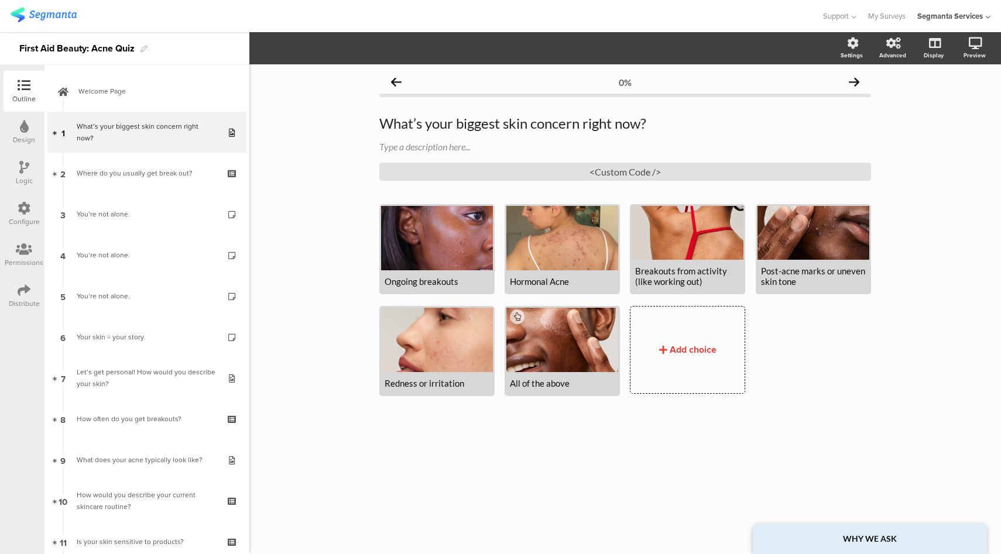
click at [29, 168] on div "Logic" at bounding box center [24, 173] width 41 height 41
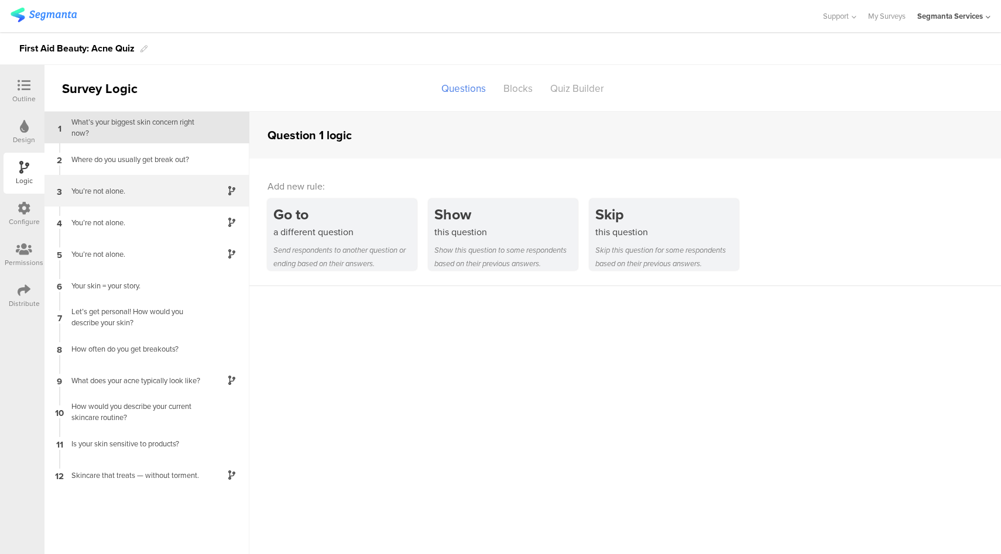
click at [172, 198] on div "3 You’re not alone." at bounding box center [147, 191] width 205 height 32
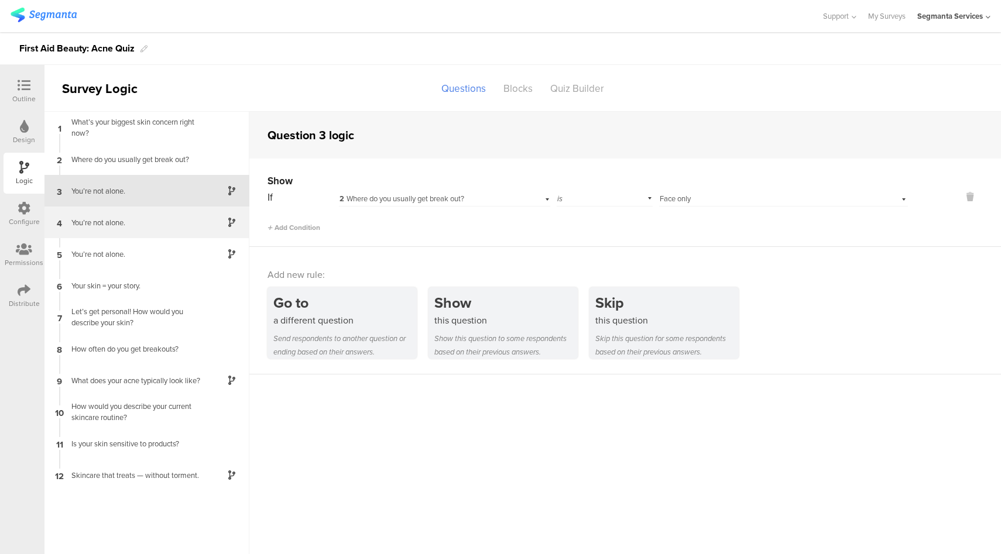
click at [178, 218] on div "You’re not alone." at bounding box center [137, 222] width 146 height 11
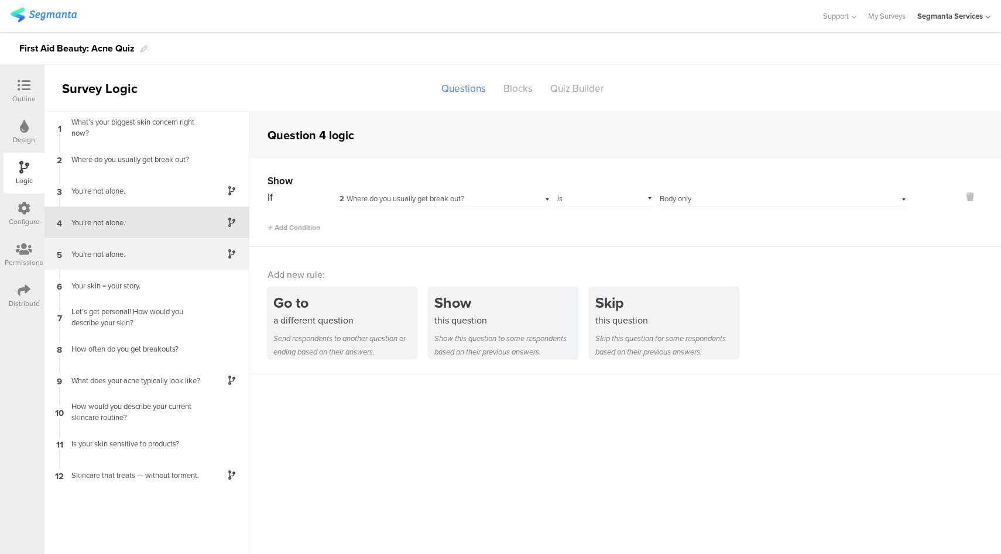
click at [171, 266] on div "5 You’re not alone." at bounding box center [147, 254] width 205 height 32
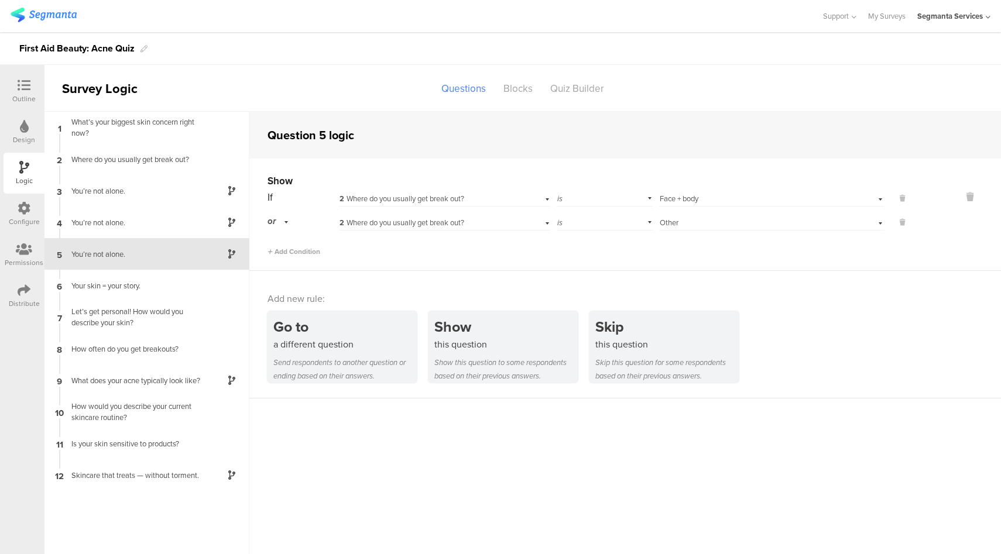
click at [28, 91] on icon at bounding box center [24, 85] width 13 height 13
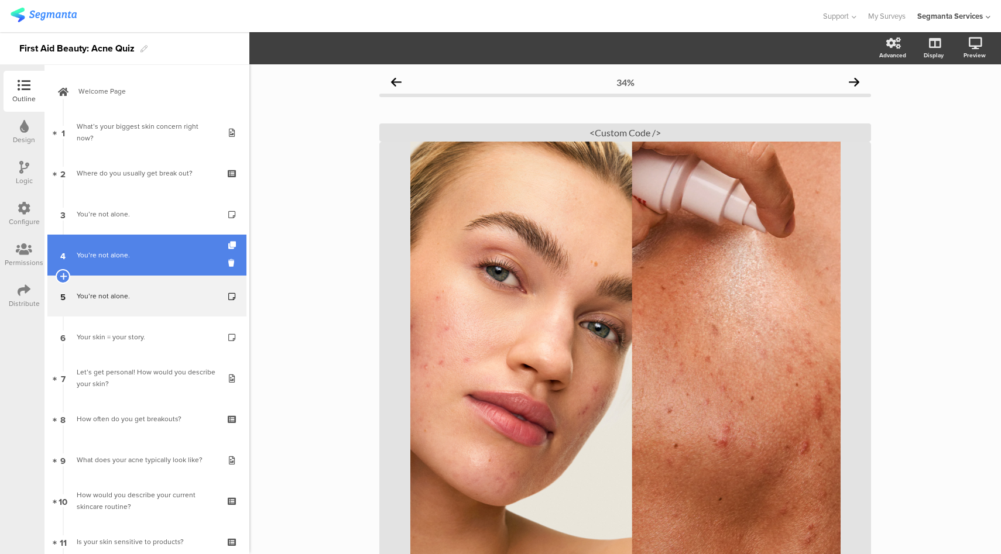
click at [124, 259] on div "You’re not alone." at bounding box center [147, 255] width 140 height 12
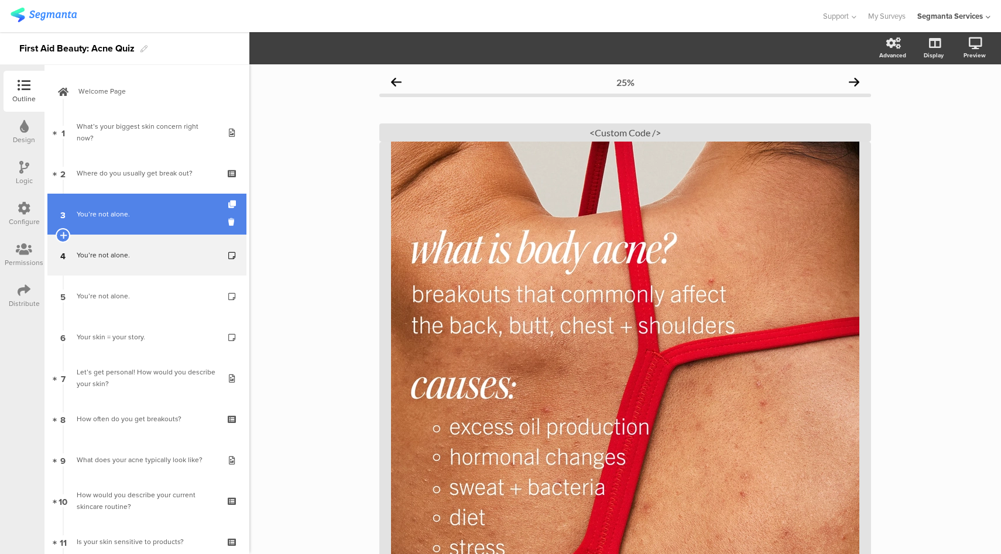
click at [152, 221] on link "3 You’re not alone." at bounding box center [146, 214] width 199 height 41
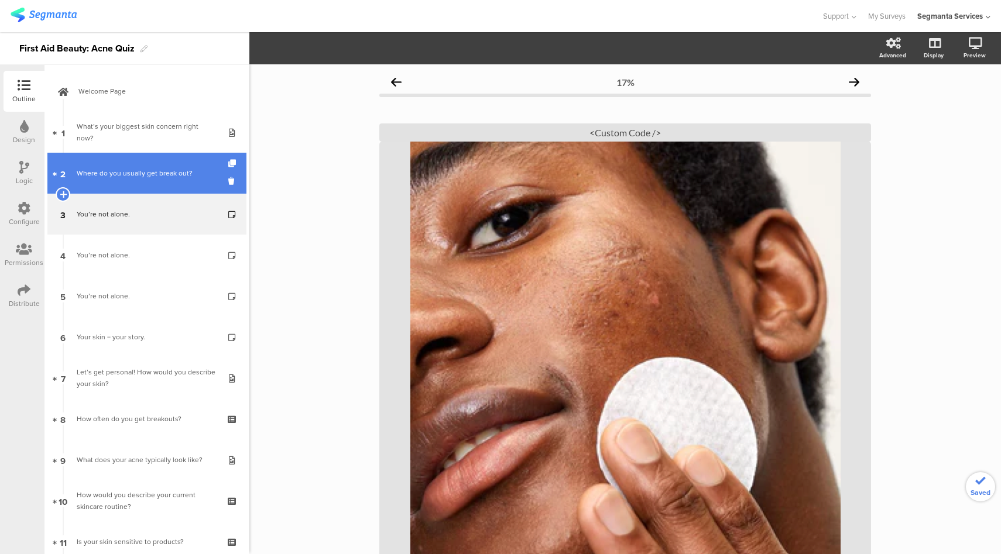
click at [132, 179] on link "2 Where do you usually get break out?" at bounding box center [146, 173] width 199 height 41
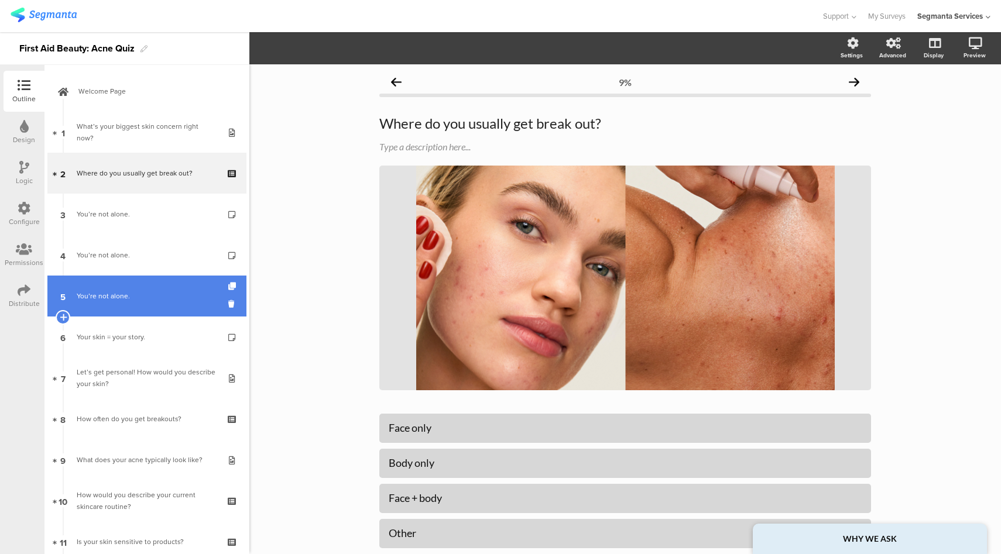
click at [131, 297] on div "You’re not alone." at bounding box center [147, 296] width 140 height 12
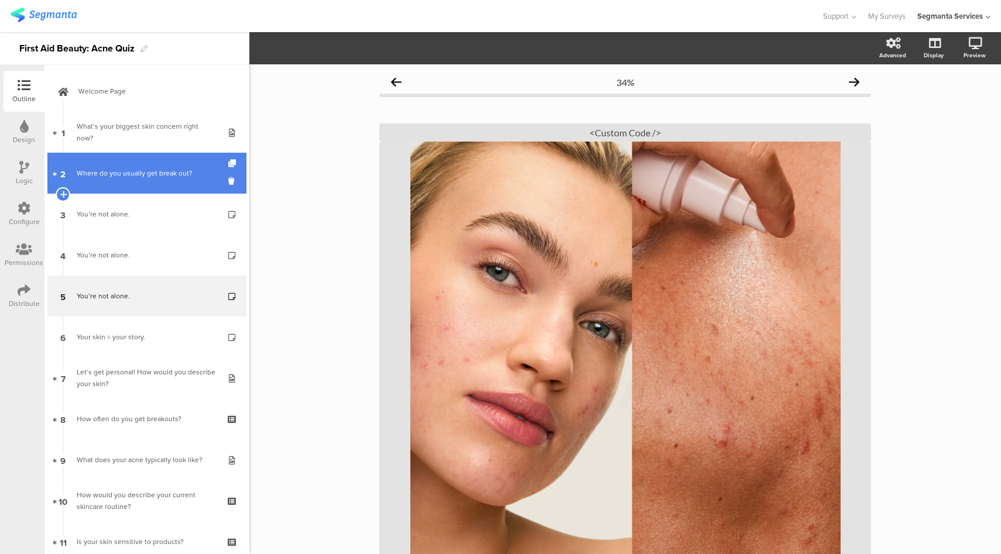
click at [174, 172] on div "Where do you usually get break out?" at bounding box center [147, 173] width 140 height 12
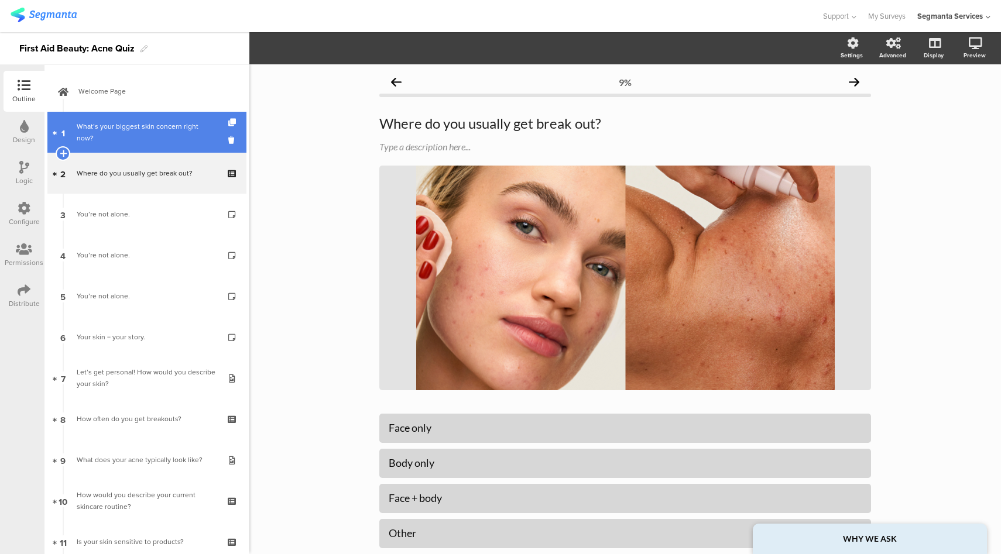
click at [169, 144] on link "1 What’s your biggest skin concern right now?" at bounding box center [146, 132] width 199 height 41
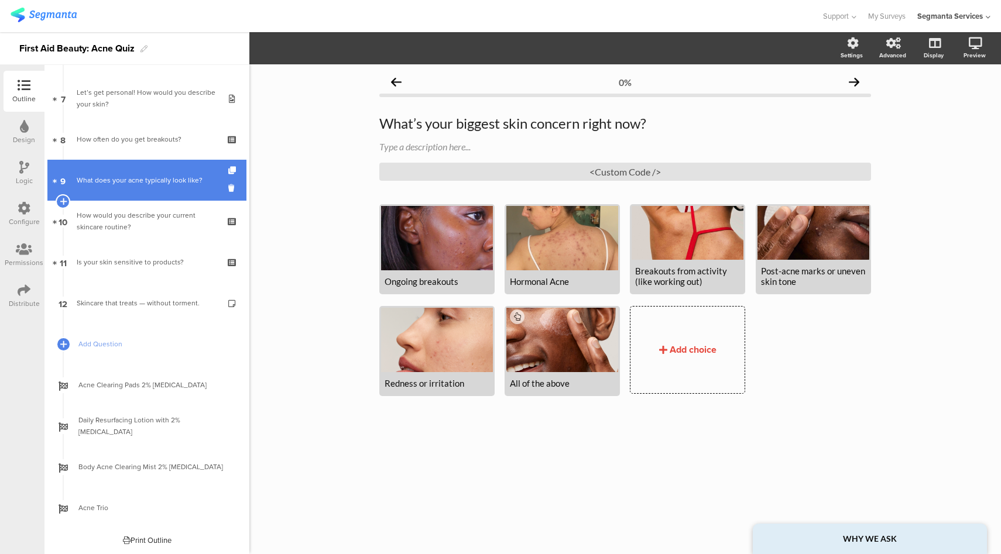
scroll to position [280, 0]
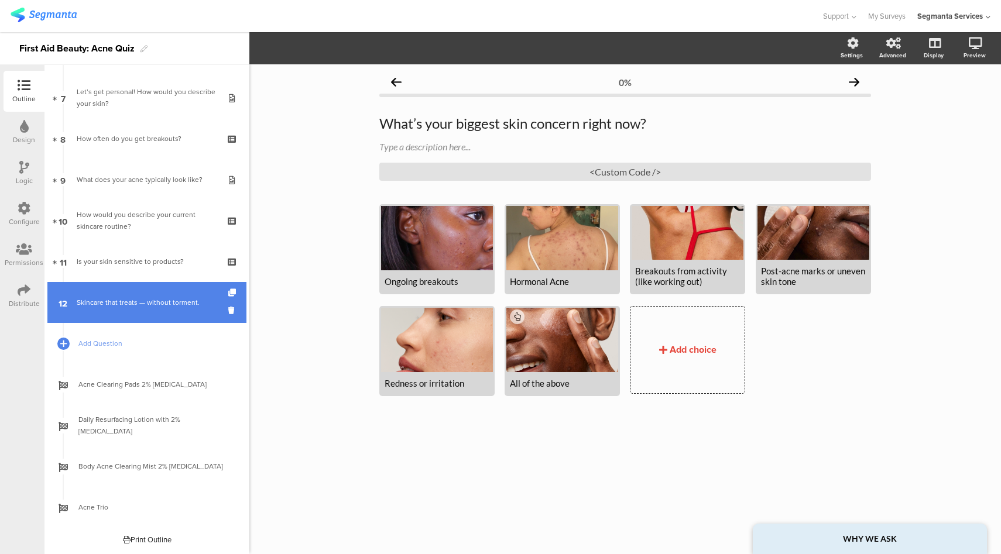
click at [158, 300] on div "Skincare that treats — without torment." at bounding box center [147, 303] width 140 height 12
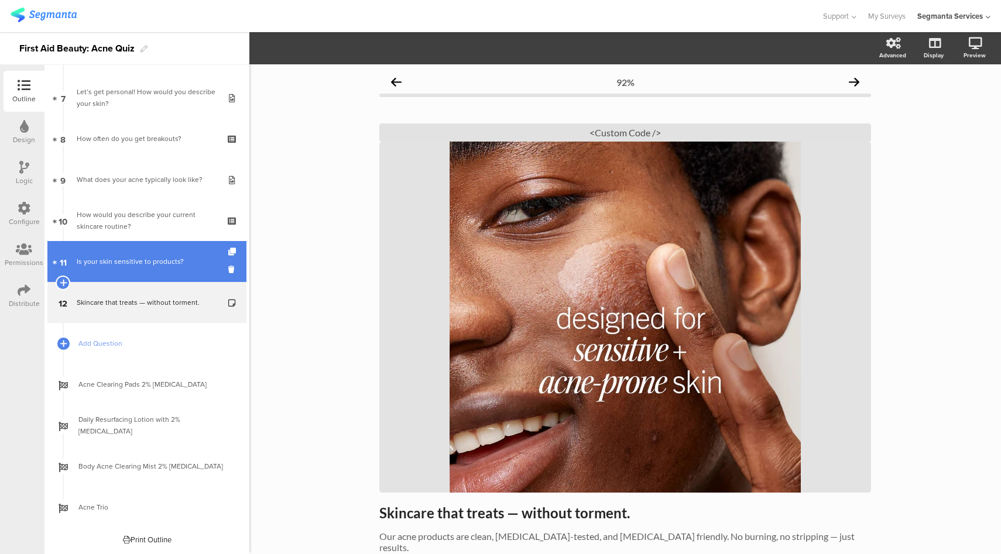
click at [155, 265] on div "Is your skin sensitive to products?" at bounding box center [147, 262] width 140 height 12
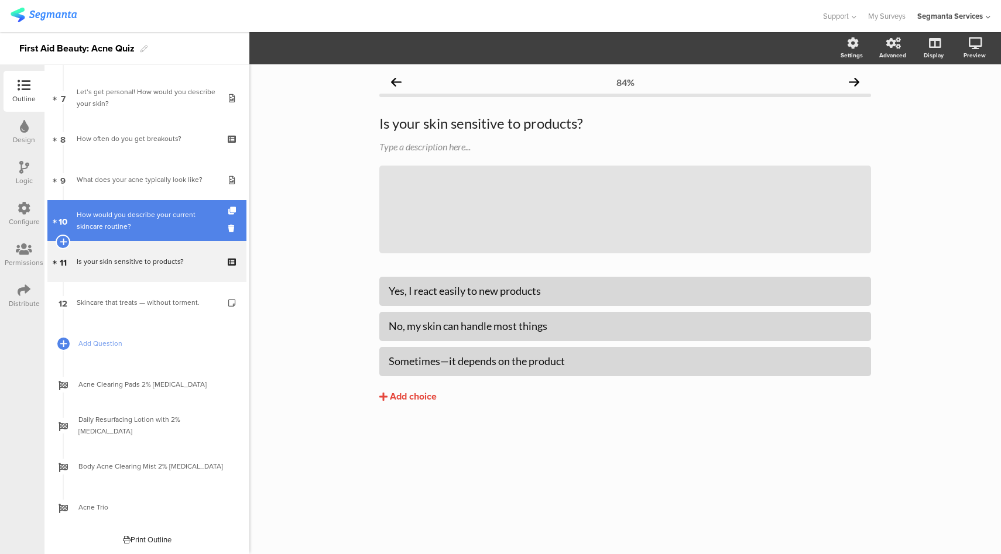
click at [152, 221] on div "How would you describe your current skincare routine?" at bounding box center [147, 220] width 140 height 23
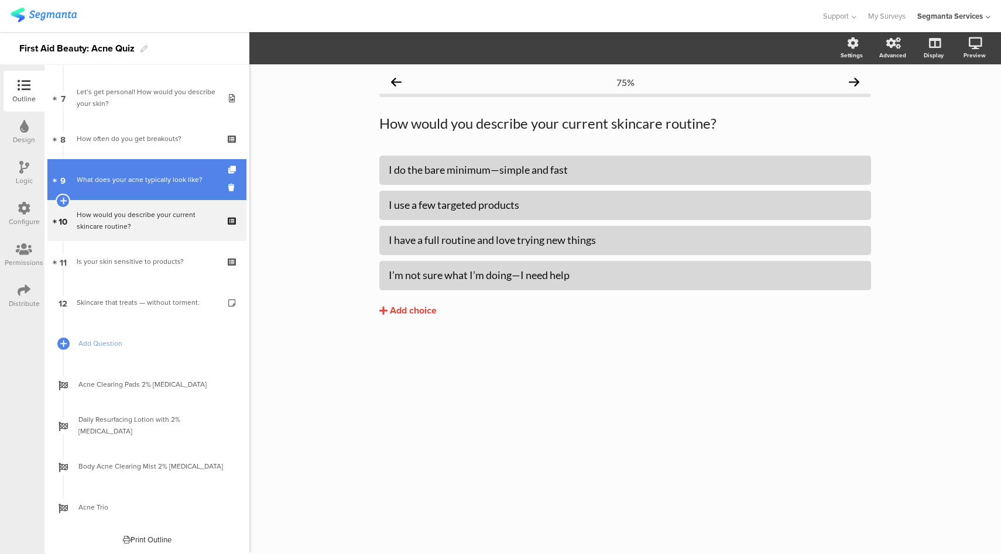
click at [152, 180] on div "What does your acne typically look like?" at bounding box center [147, 180] width 140 height 12
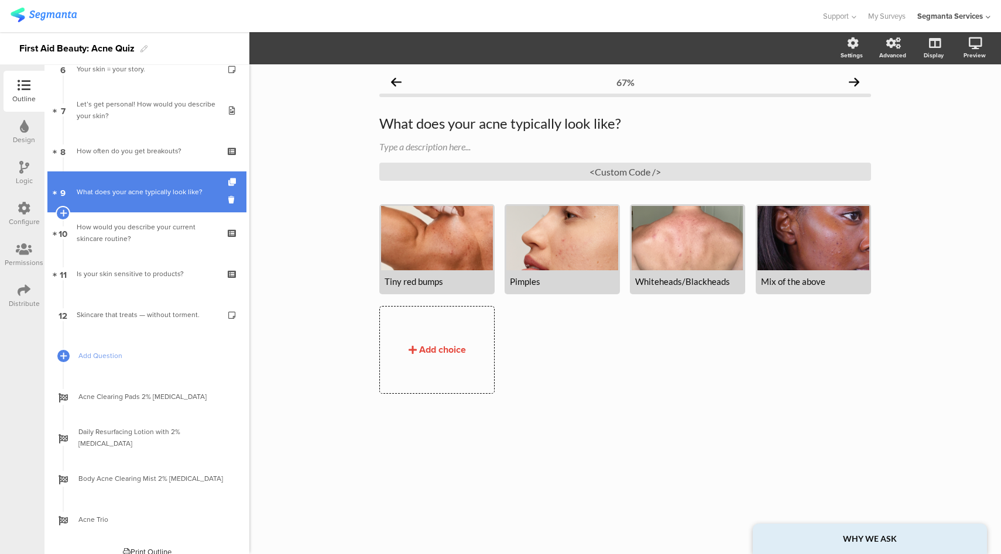
scroll to position [268, 0]
click at [141, 185] on link "9 What does your acne typically look like?" at bounding box center [146, 192] width 199 height 41
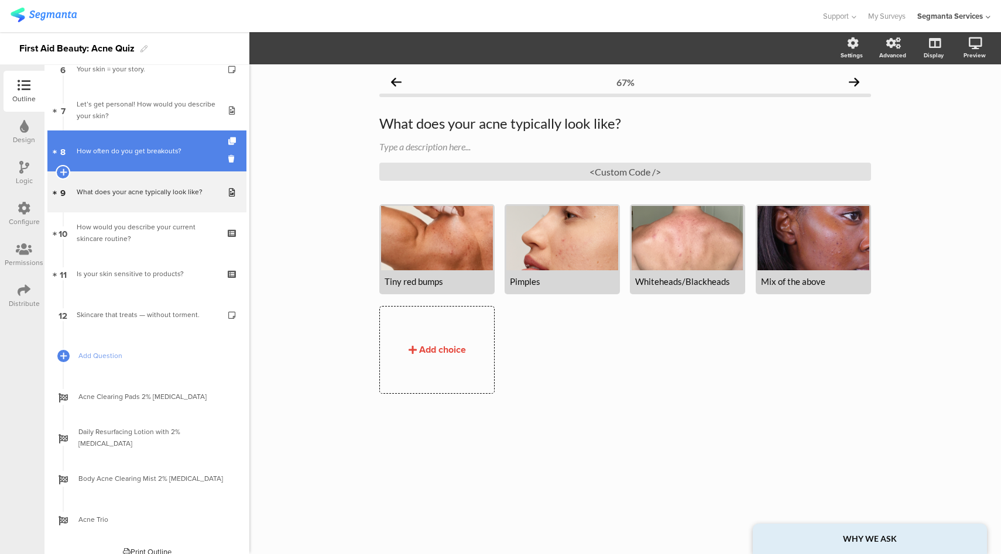
click at [146, 159] on link "8 How often do you get breakouts?" at bounding box center [146, 151] width 199 height 41
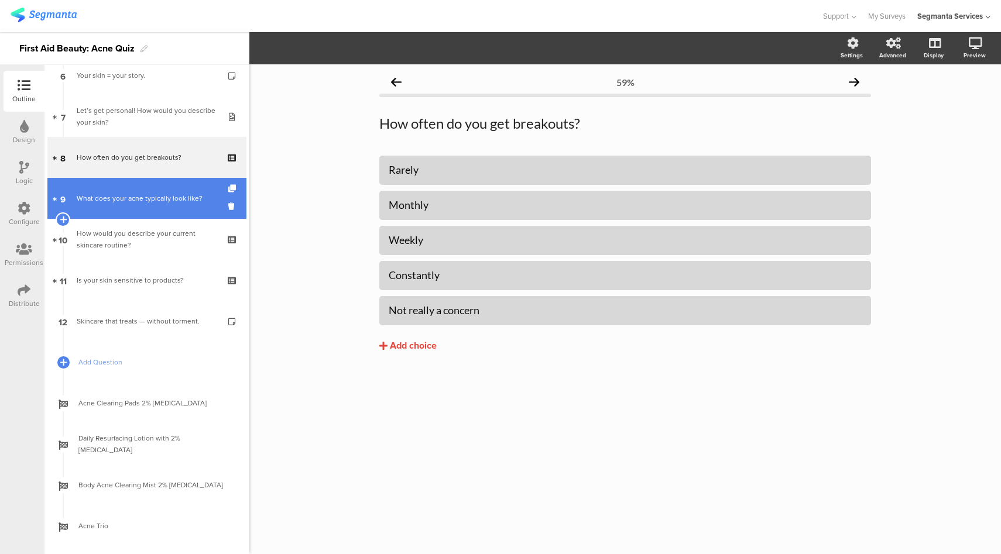
scroll to position [253, 0]
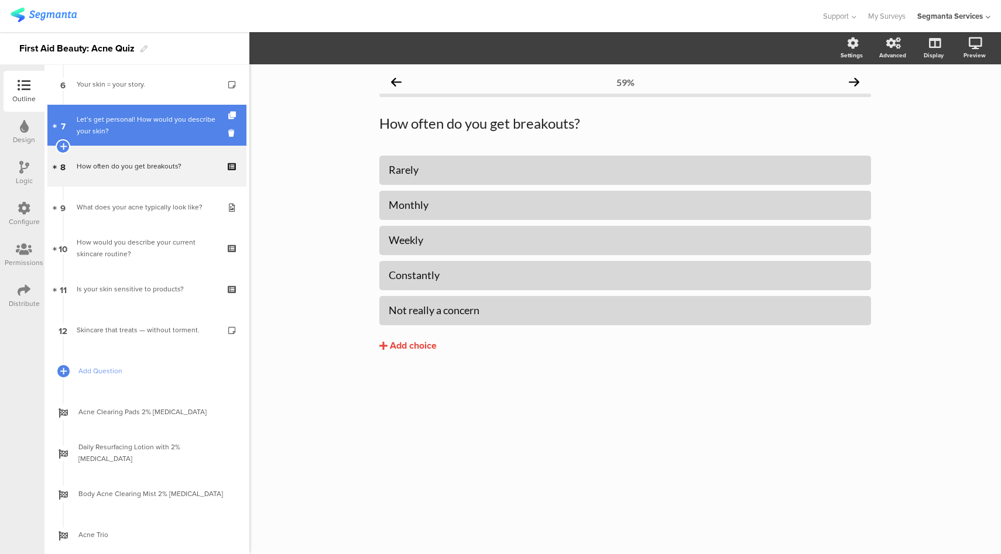
click at [154, 136] on div "Let’s get personal! How would you describe your skin?" at bounding box center [147, 125] width 140 height 23
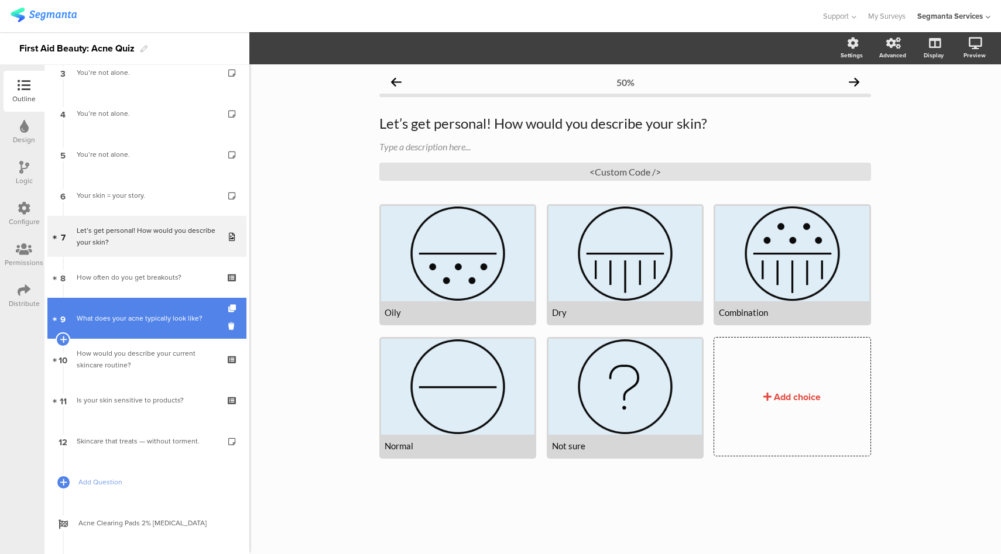
scroll to position [54, 0]
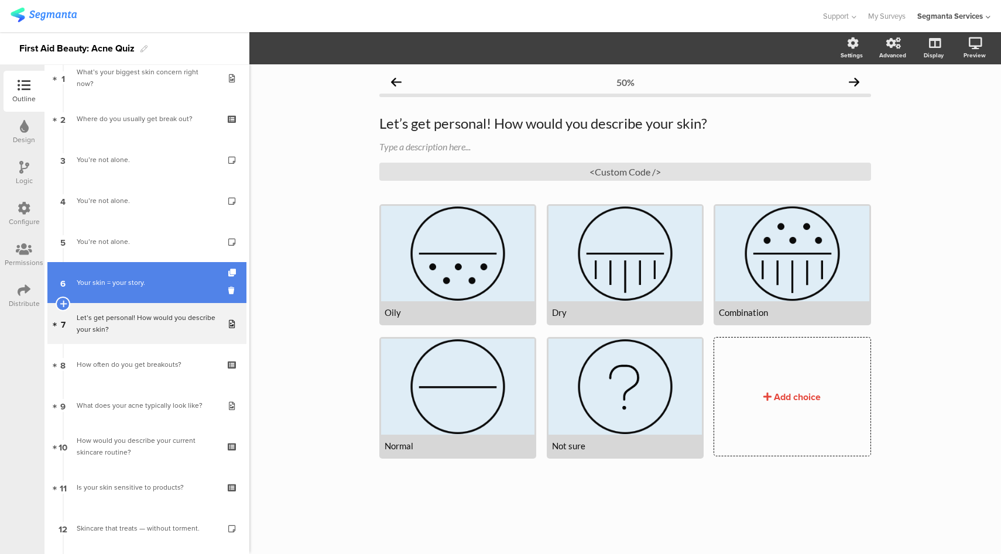
click at [159, 272] on link "6 Your skin = your story." at bounding box center [146, 282] width 199 height 41
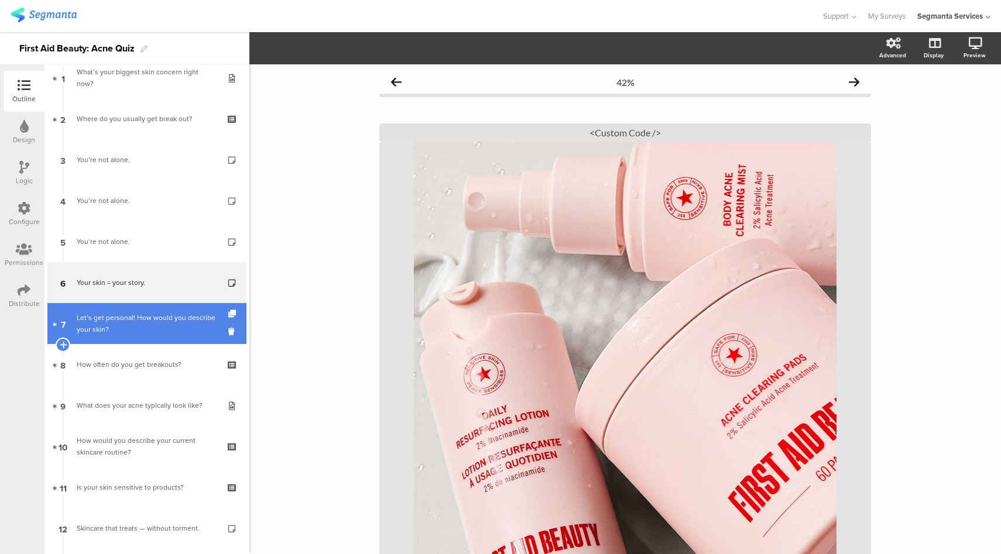
click at [159, 320] on div "Let’s get personal! How would you describe your skin?" at bounding box center [147, 323] width 140 height 23
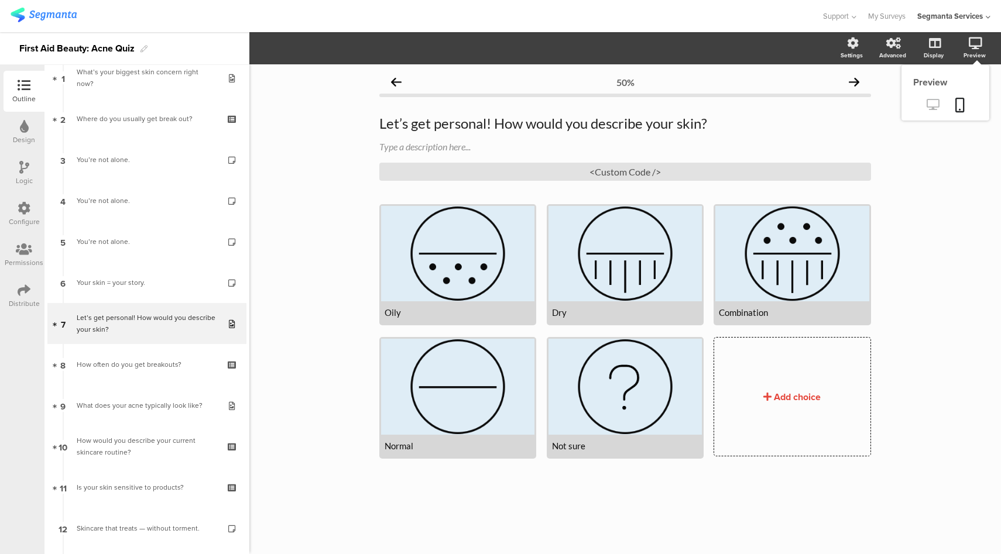
click at [939, 109] on link at bounding box center [933, 105] width 29 height 19
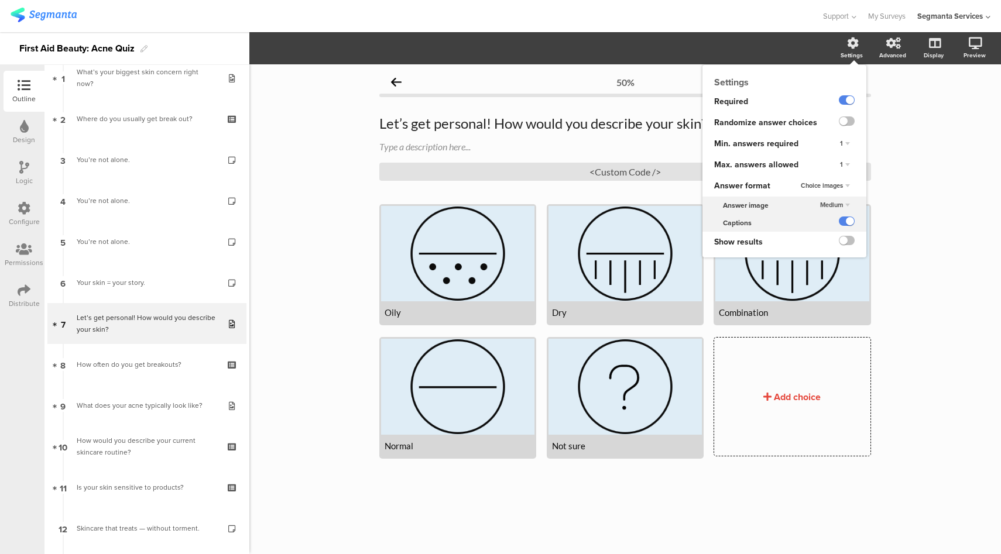
click at [839, 206] on span "Medium" at bounding box center [831, 204] width 23 height 9
click at [830, 244] on div "Large" at bounding box center [828, 241] width 69 height 12
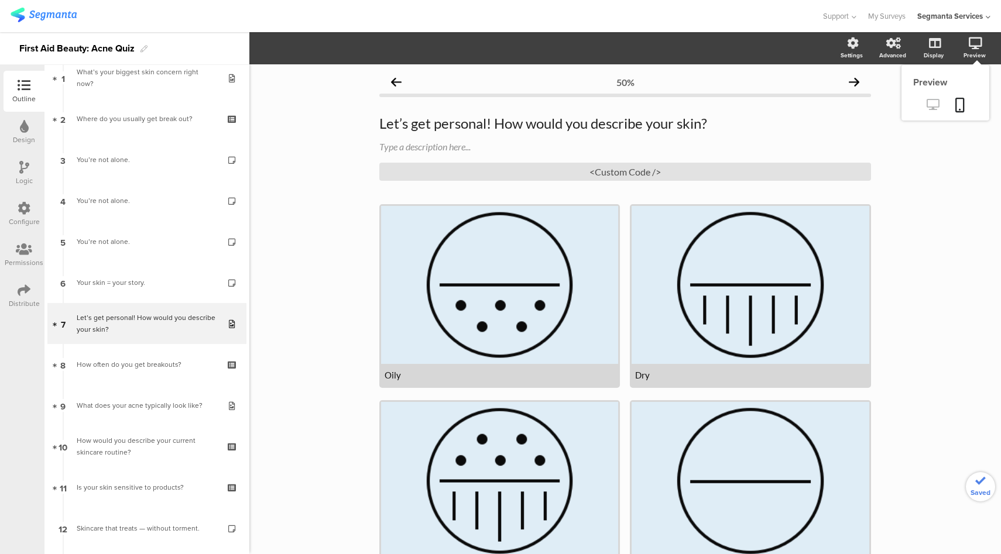
click at [932, 105] on link at bounding box center [933, 105] width 29 height 19
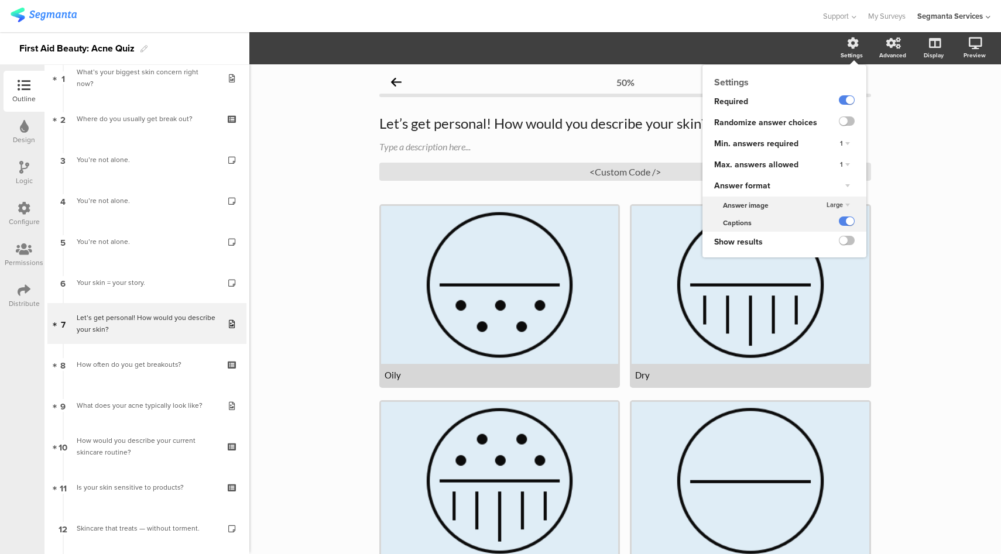
click at [827, 204] on span "Large" at bounding box center [835, 204] width 16 height 9
click at [809, 229] on span "Medium" at bounding box center [810, 228] width 22 height 9
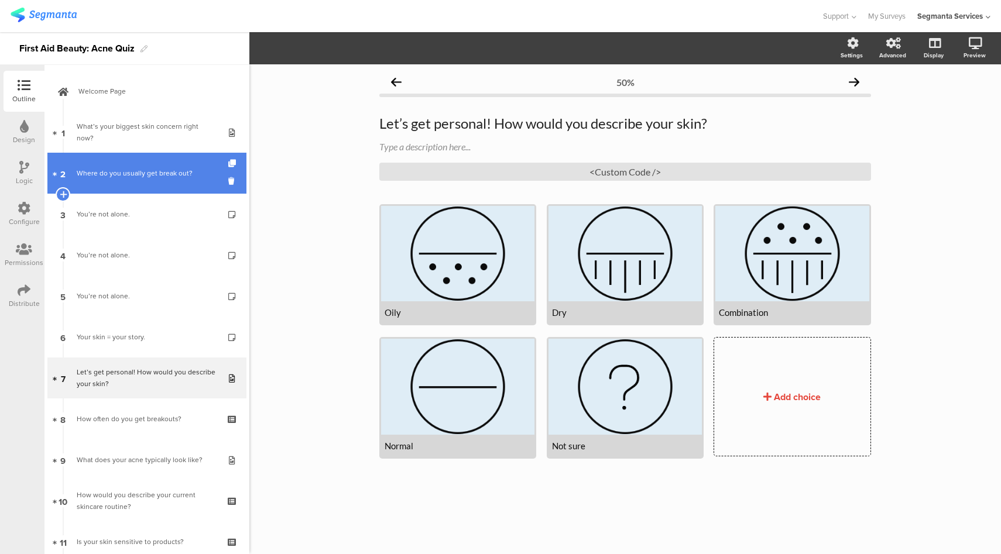
click at [157, 185] on link "2 Where do you usually get break out?" at bounding box center [146, 173] width 199 height 41
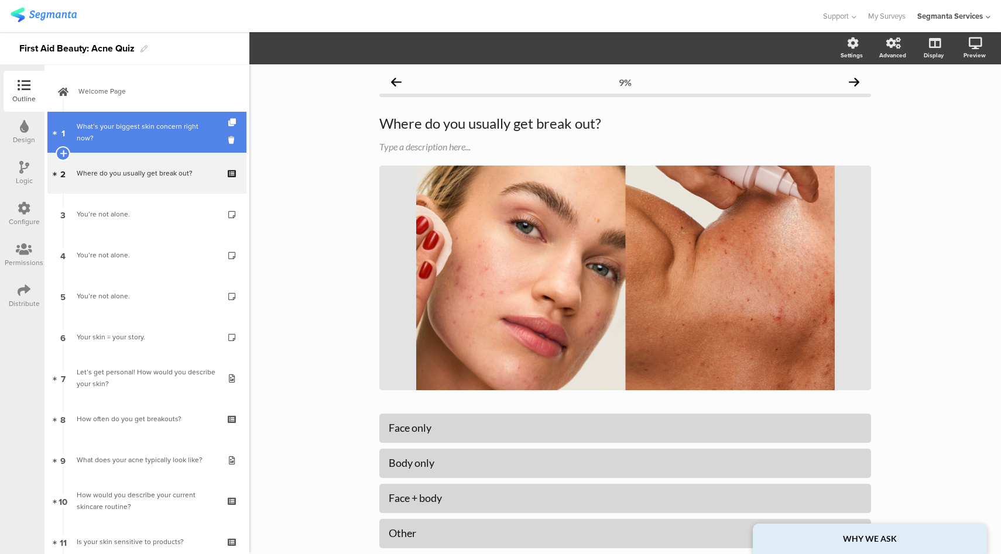
click at [107, 126] on div "What’s your biggest skin concern right now?" at bounding box center [147, 132] width 140 height 23
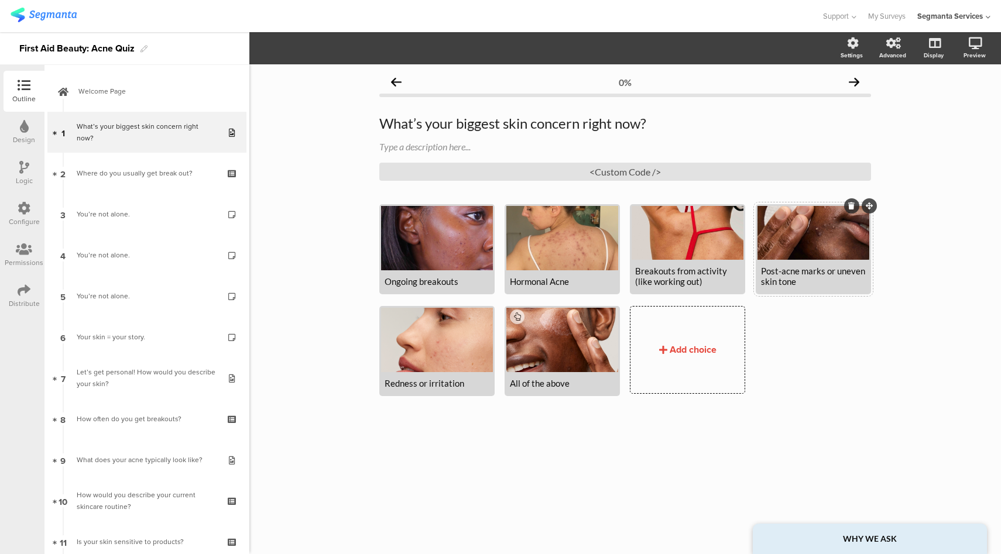
click at [837, 248] on div at bounding box center [814, 233] width 112 height 54
click at [345, 51] on span "Choice options" at bounding box center [345, 48] width 63 height 13
click at [290, 49] on icon "button" at bounding box center [289, 47] width 9 height 9
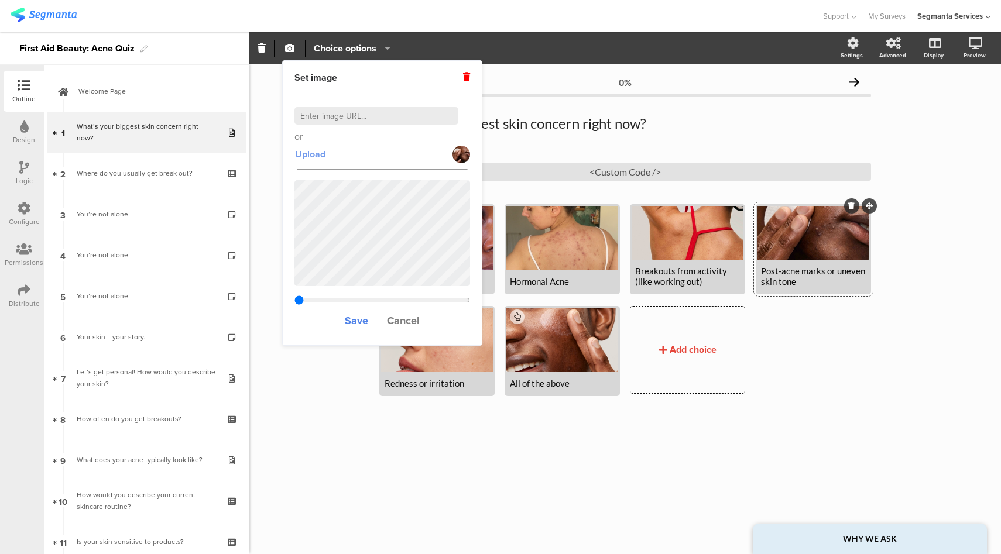
click at [317, 156] on span "Upload" at bounding box center [310, 154] width 30 height 13
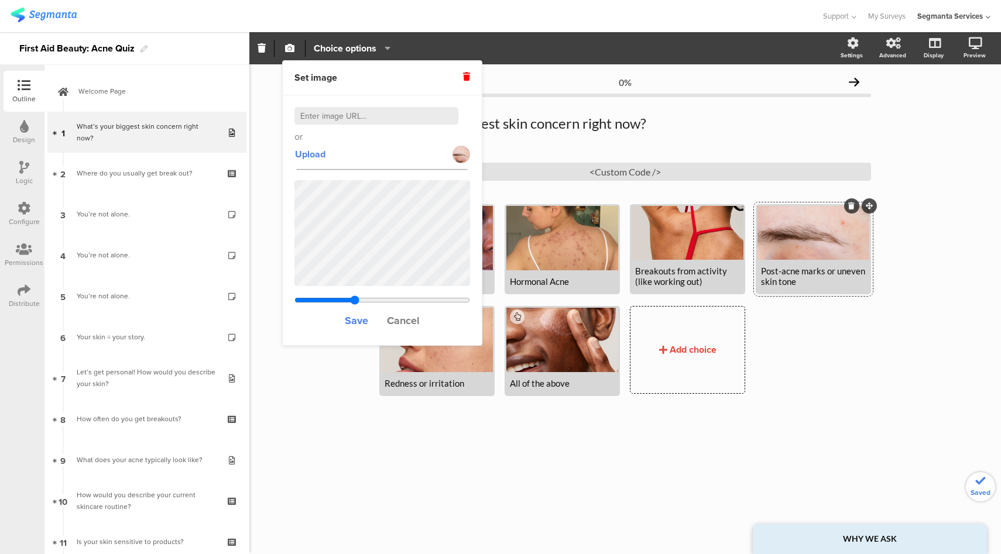
type input "1.02020408163265"
click at [348, 323] on span "Save" at bounding box center [356, 320] width 23 height 15
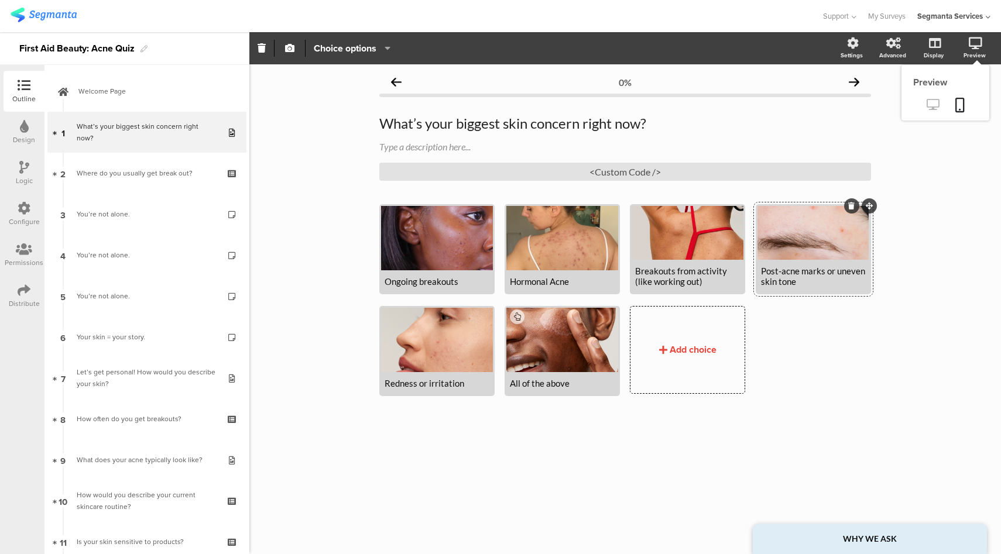
click at [930, 103] on icon at bounding box center [933, 104] width 12 height 11
click at [802, 239] on div at bounding box center [814, 233] width 112 height 54
click at [934, 104] on icon at bounding box center [933, 104] width 12 height 11
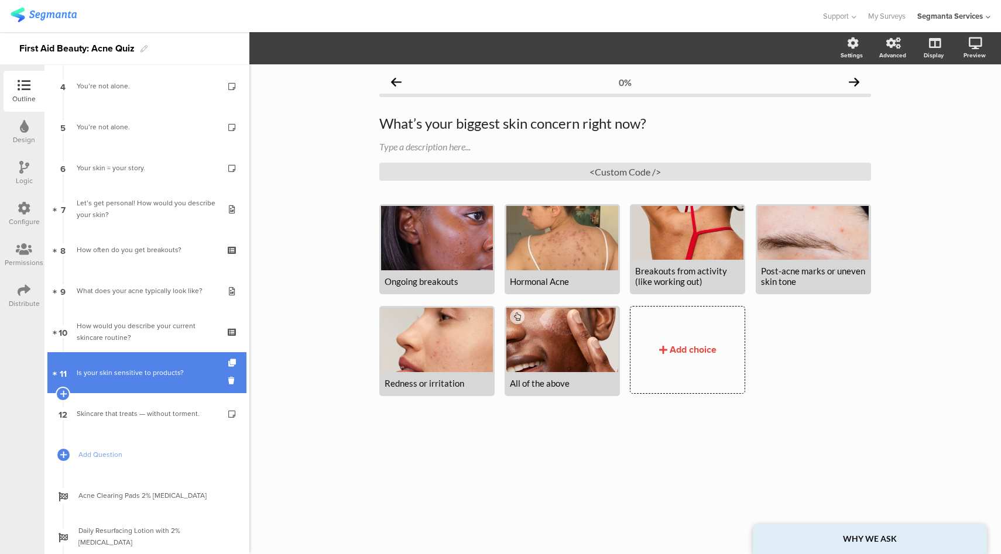
scroll to position [280, 0]
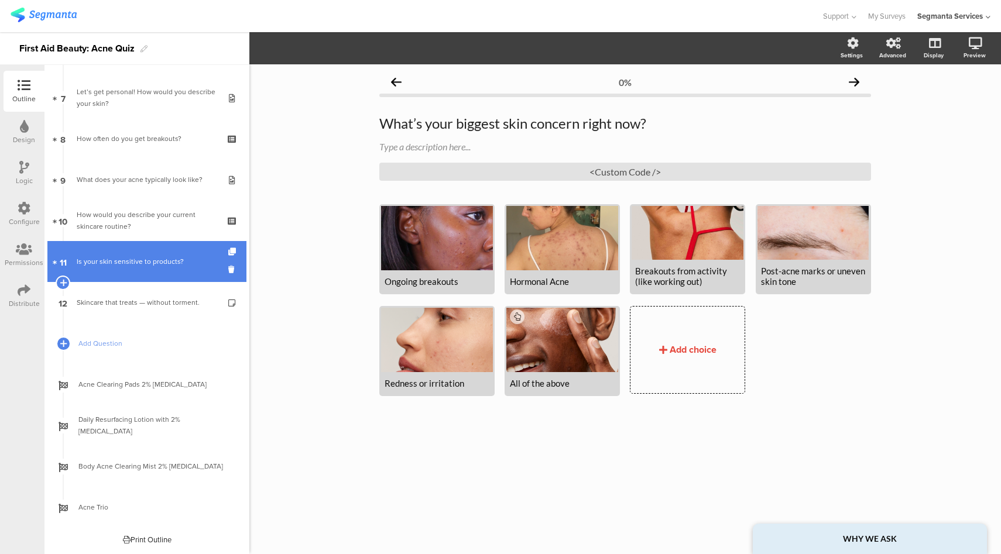
click at [145, 266] on div "Is your skin sensitive to products?" at bounding box center [147, 262] width 140 height 12
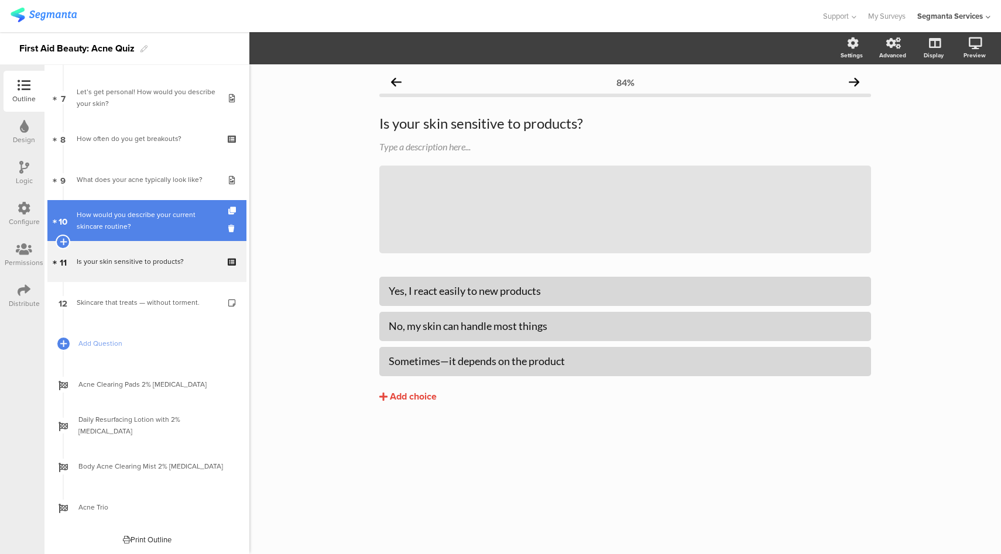
click at [151, 215] on div "How would you describe your current skincare routine?" at bounding box center [147, 220] width 140 height 23
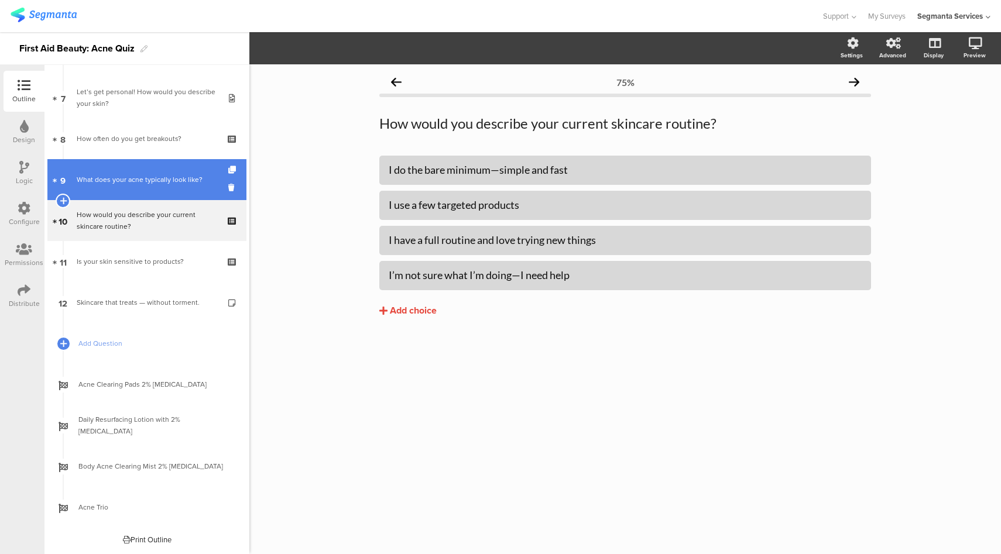
click at [152, 195] on link "9 What does your acne typically look like?" at bounding box center [146, 179] width 199 height 41
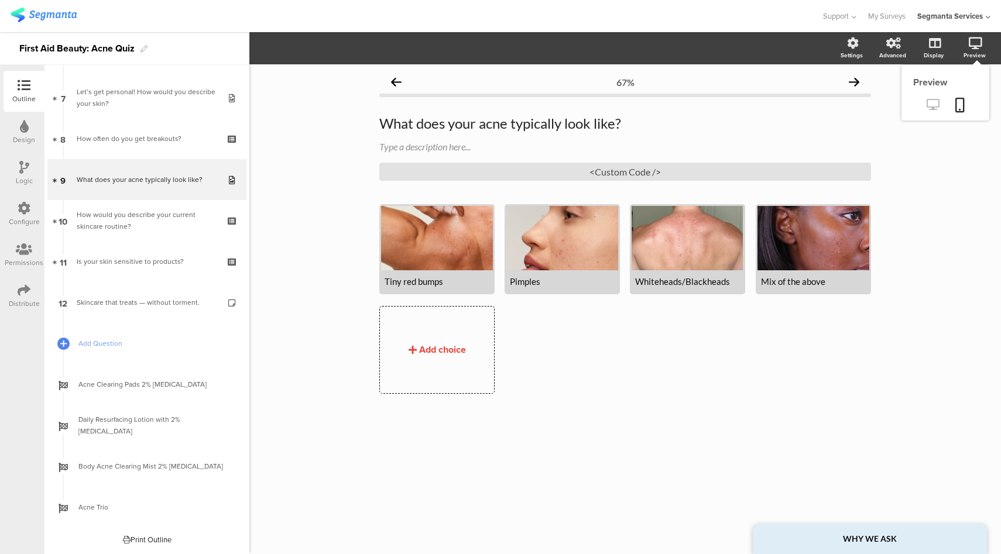
click at [932, 107] on icon at bounding box center [933, 104] width 12 height 11
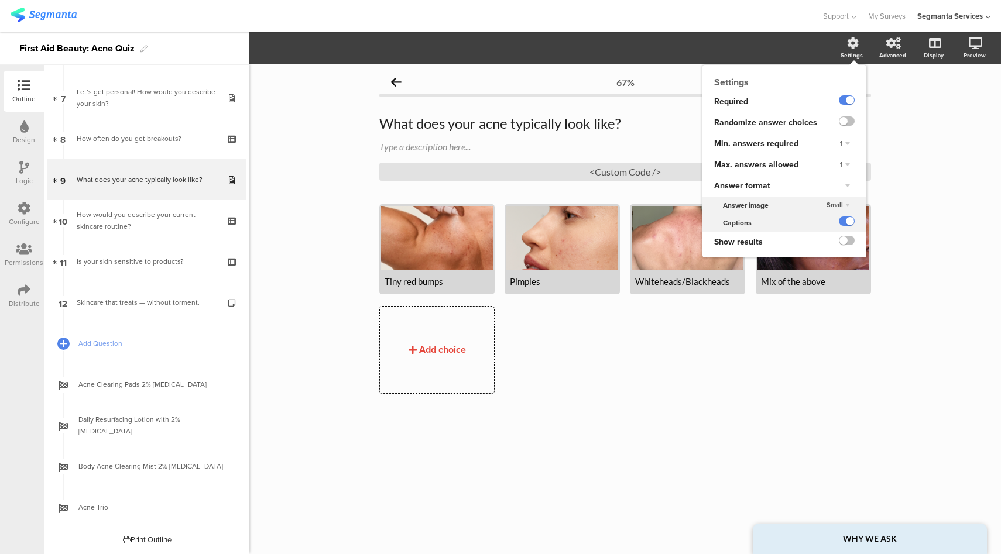
click at [838, 204] on span "Small" at bounding box center [835, 204] width 16 height 9
click at [823, 227] on div "Medium" at bounding box center [828, 229] width 69 height 12
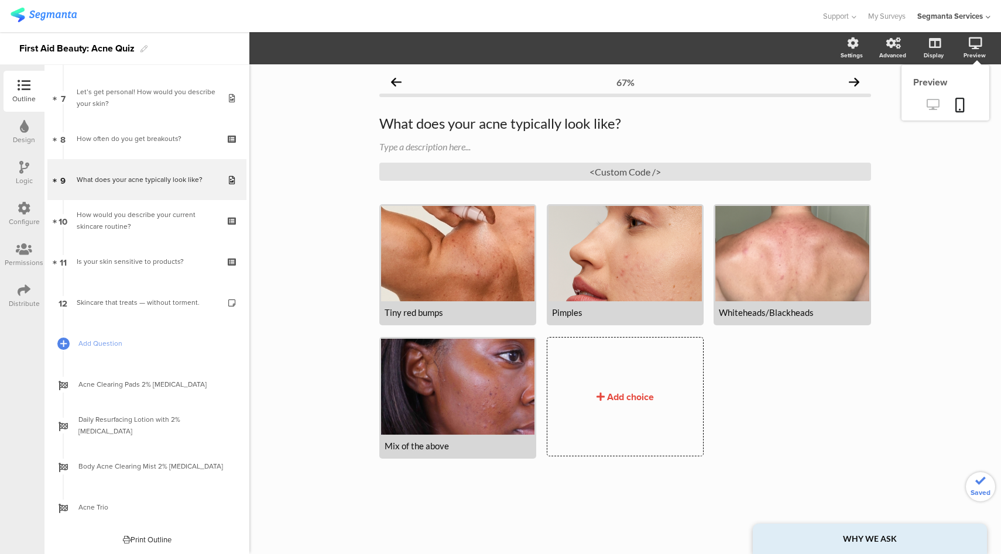
click at [940, 107] on link at bounding box center [933, 105] width 29 height 19
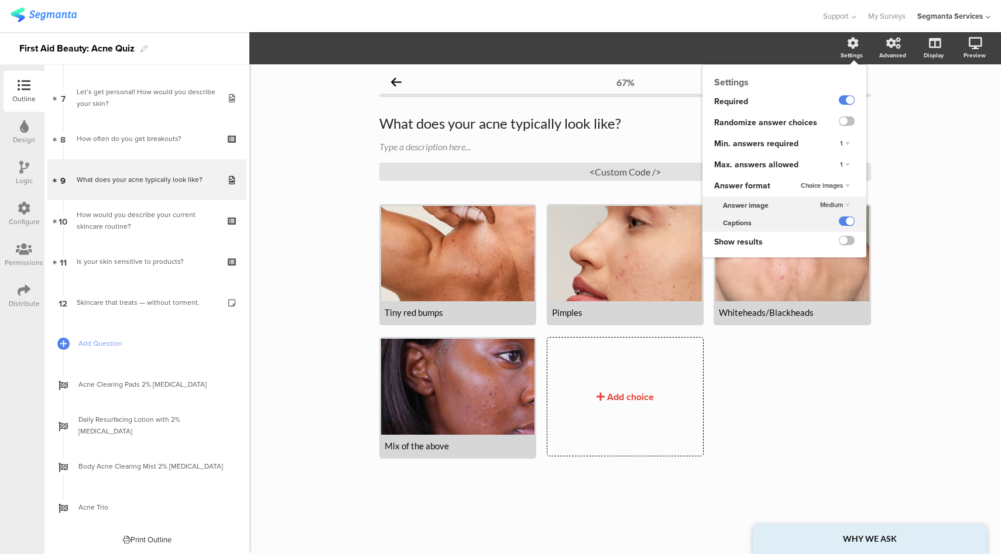
click at [837, 204] on span "Medium" at bounding box center [831, 204] width 23 height 9
click at [826, 219] on div "Small" at bounding box center [828, 216] width 69 height 12
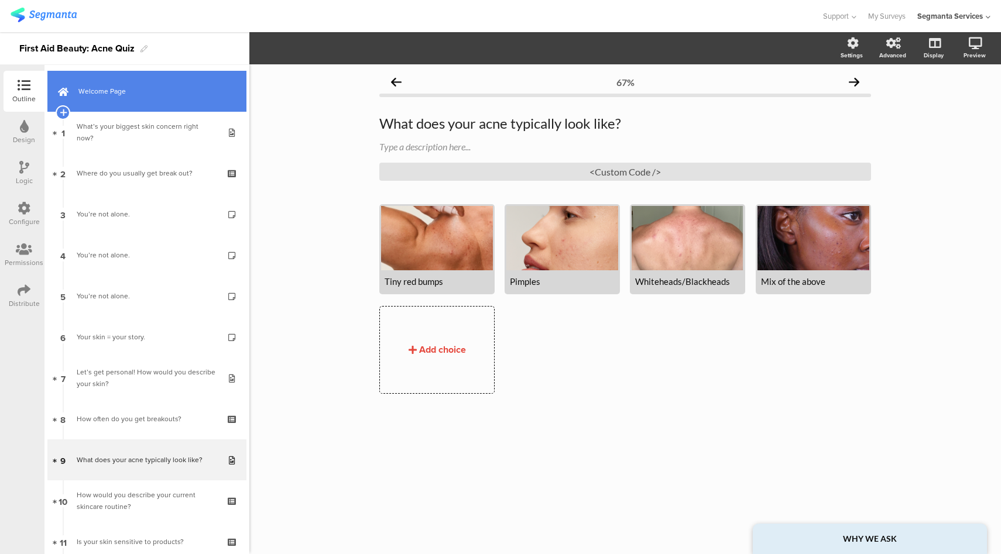
click at [165, 99] on link "Welcome Page" at bounding box center [146, 91] width 199 height 41
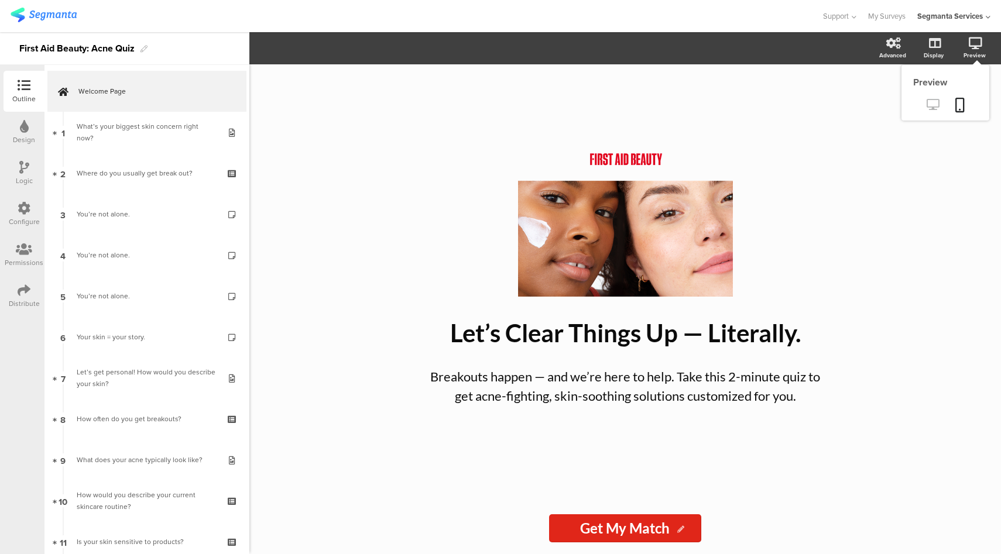
click at [936, 106] on icon at bounding box center [933, 104] width 12 height 11
